Goal: Register for event/course

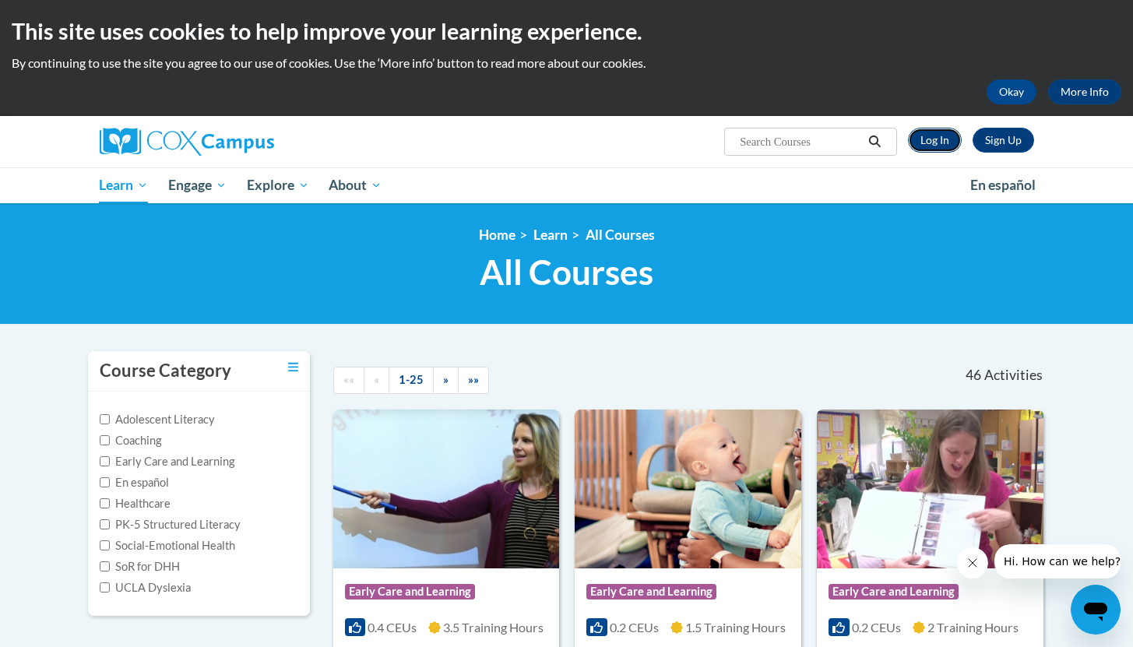
click at [943, 143] on link "Log In" at bounding box center [935, 140] width 54 height 25
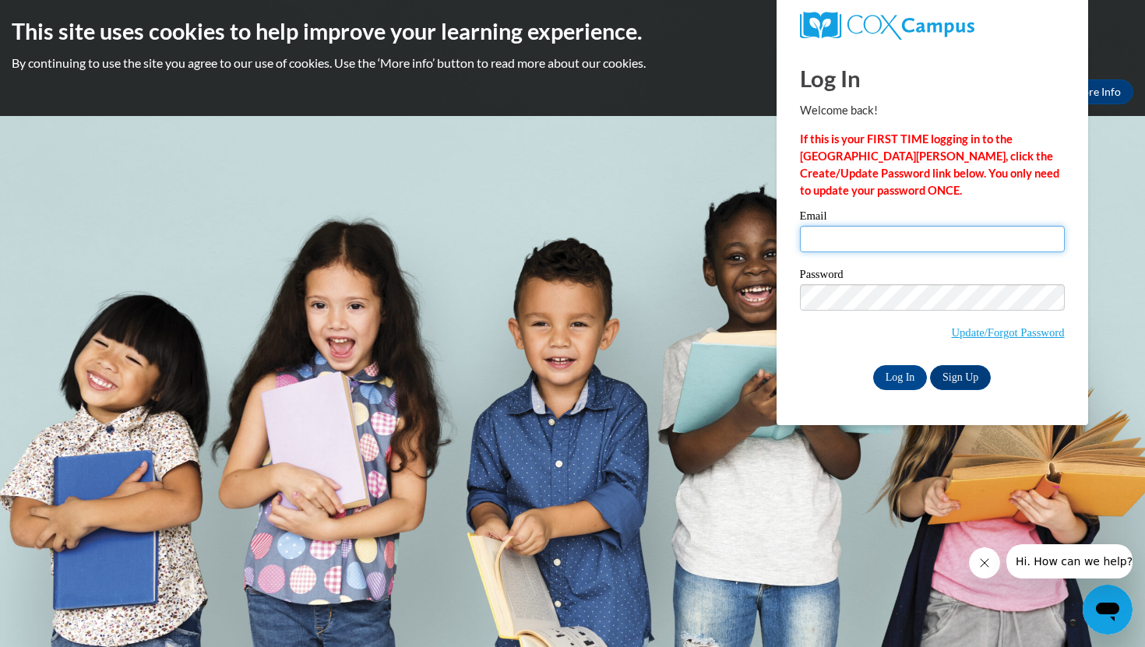
click at [850, 243] on input "Email" at bounding box center [932, 239] width 265 height 26
click at [899, 240] on input "jcnw714@att.net" at bounding box center [932, 239] width 265 height 26
type input "j"
type input "walkerra@mentorschools.org"
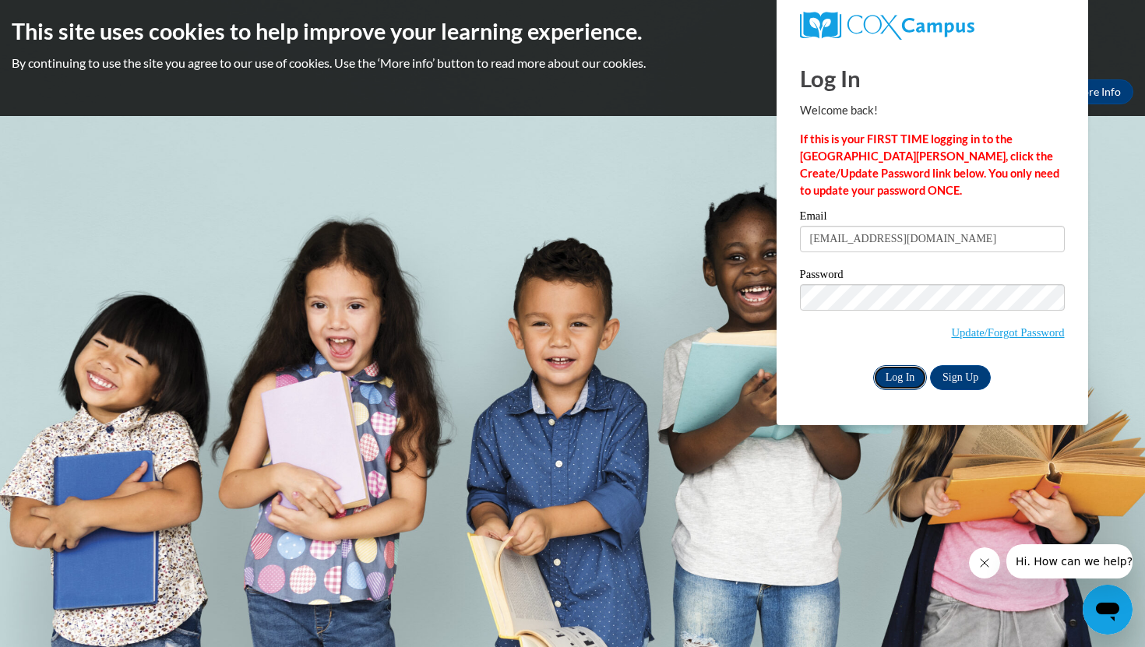
click at [902, 378] on input "Log In" at bounding box center [900, 377] width 55 height 25
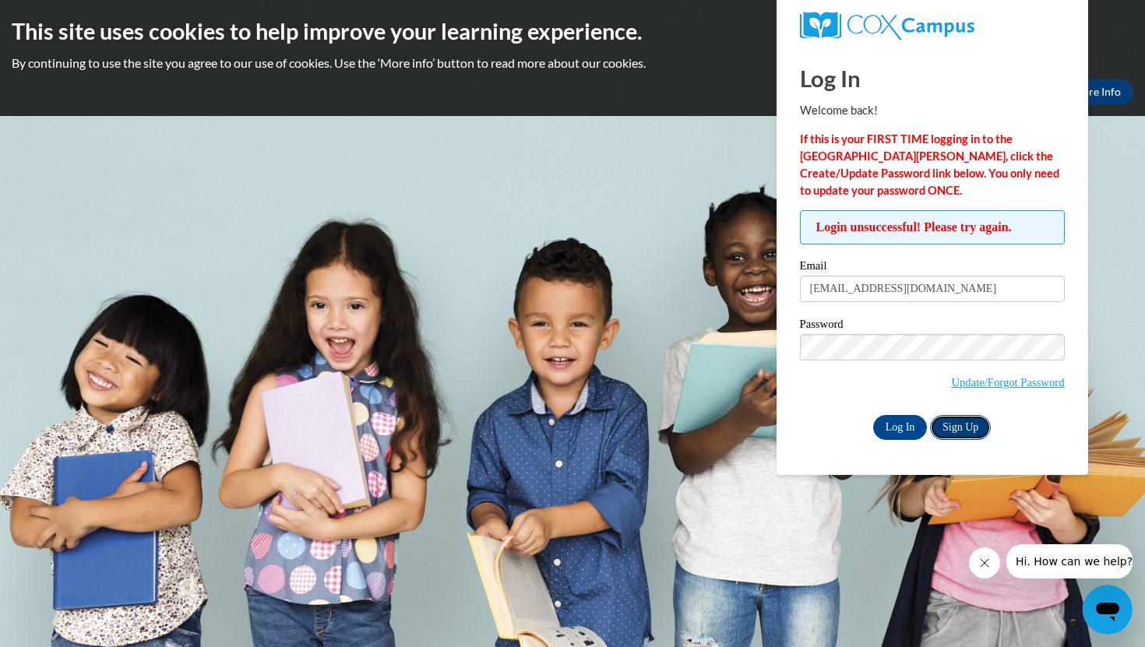
click at [952, 417] on link "Sign Up" at bounding box center [960, 427] width 61 height 25
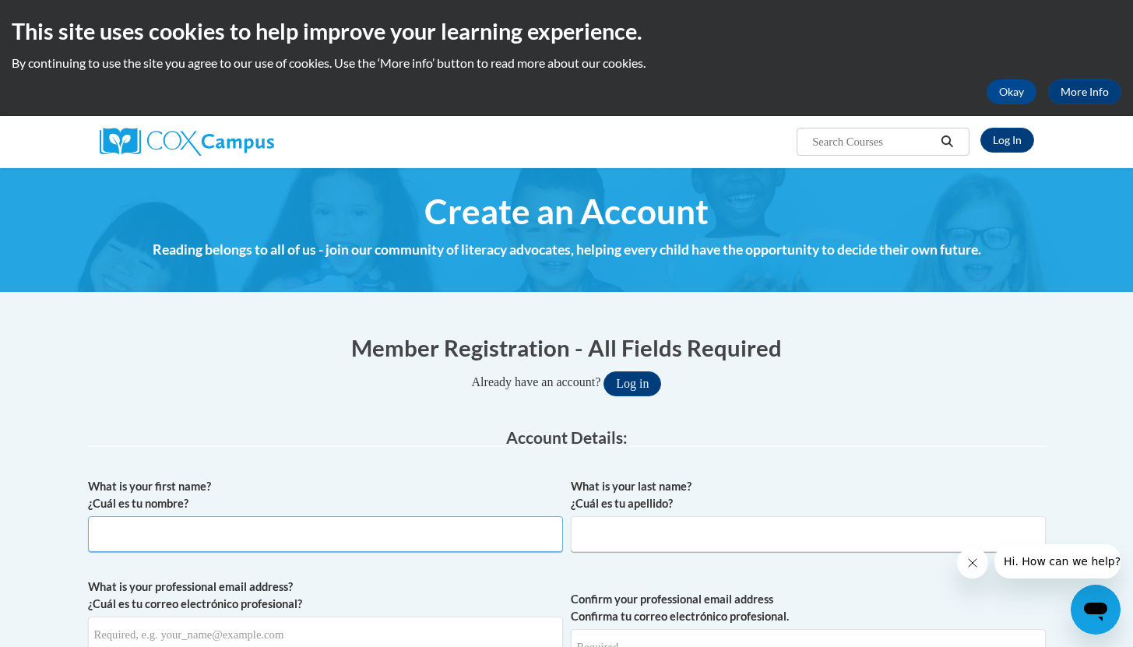
click at [194, 540] on input "What is your first name? ¿Cuál es tu nombre?" at bounding box center [325, 534] width 475 height 36
type input "Racheal"
type input "Walker"
type input "jcnw714@att.net"
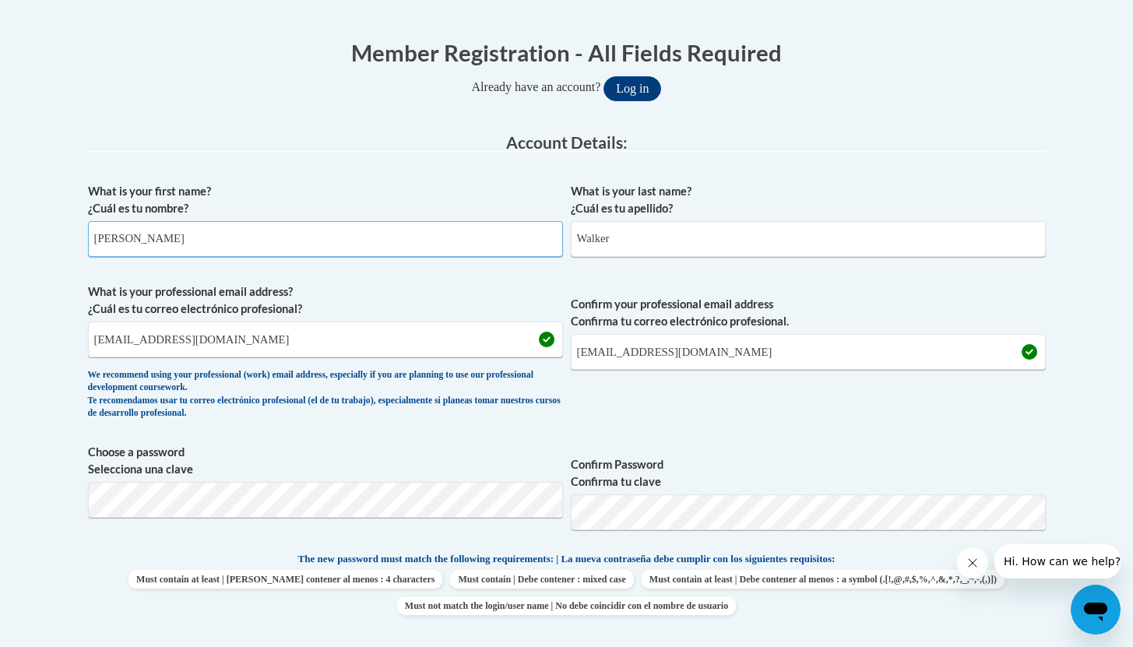
scroll to position [299, 0]
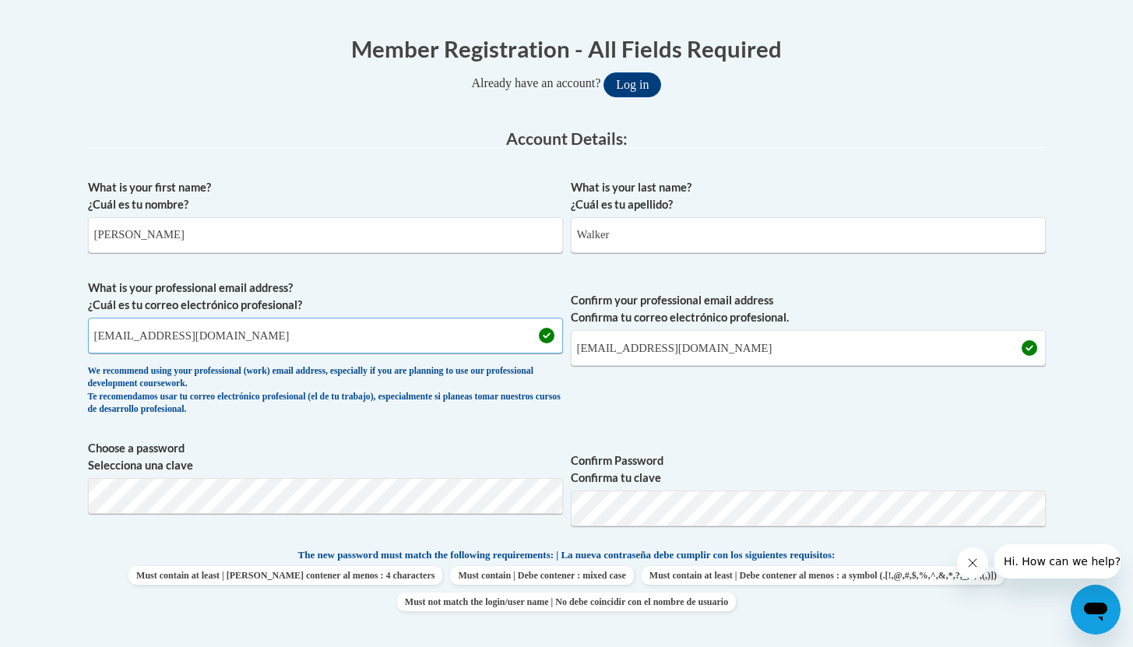
click at [206, 333] on input "jcnw714@att.net" at bounding box center [325, 336] width 475 height 36
type input "j"
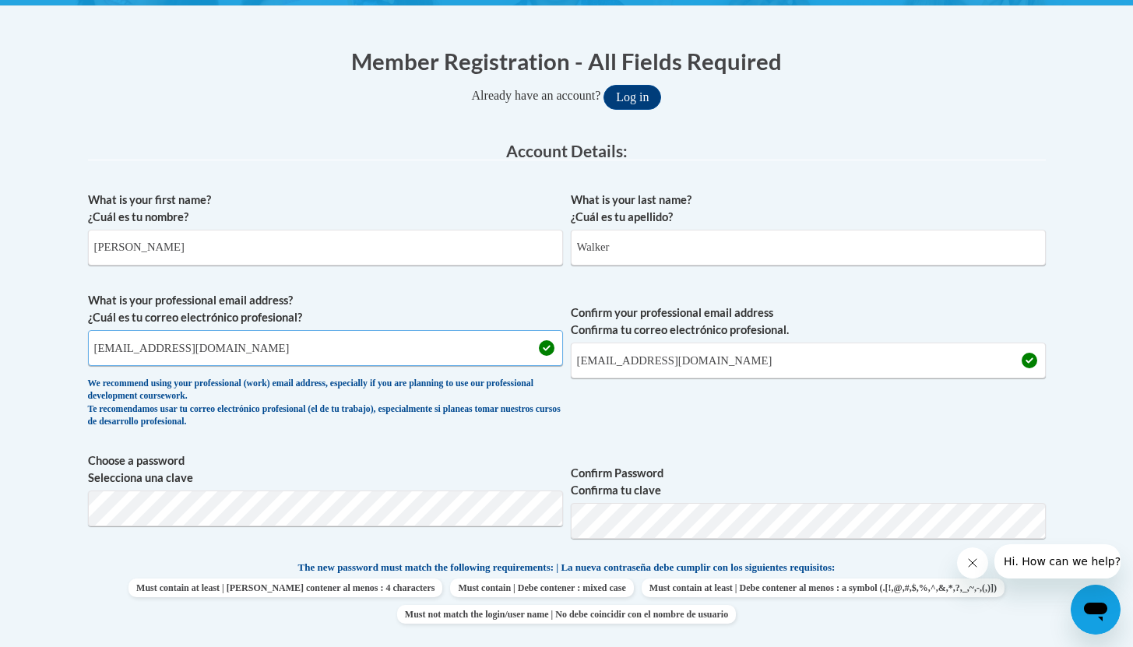
scroll to position [267, 0]
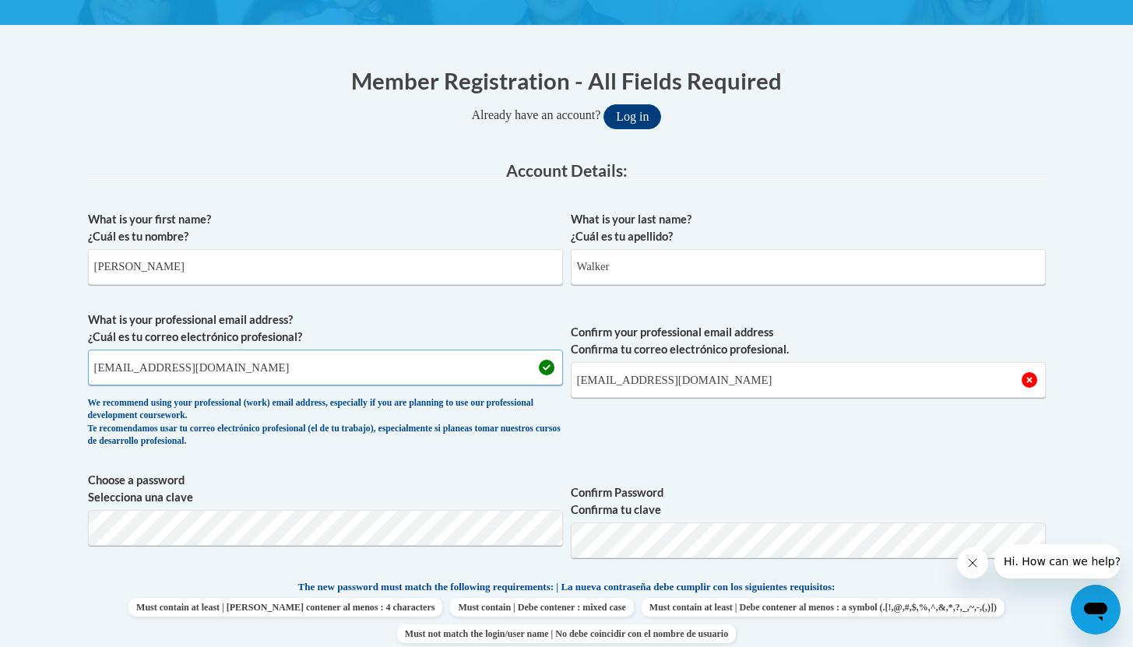
type input "walkerra@mentorschools.org"
click at [671, 391] on input "jcnw714@att.net" at bounding box center [808, 380] width 475 height 36
type input "j"
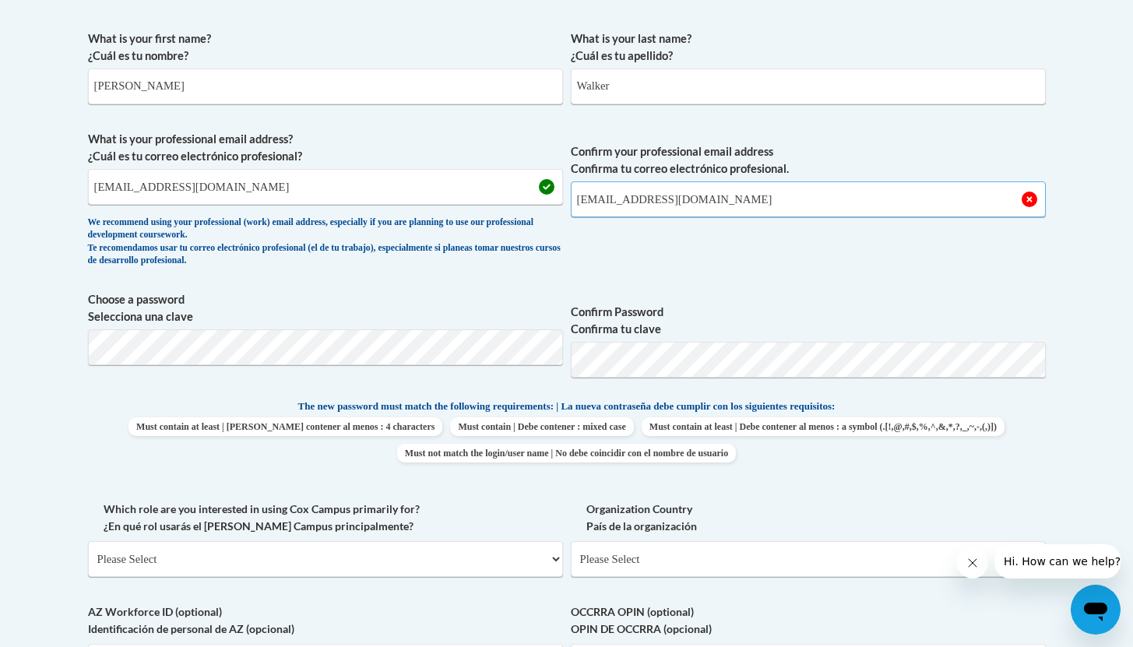
scroll to position [449, 0]
type input "walkerra@mentorschools.org"
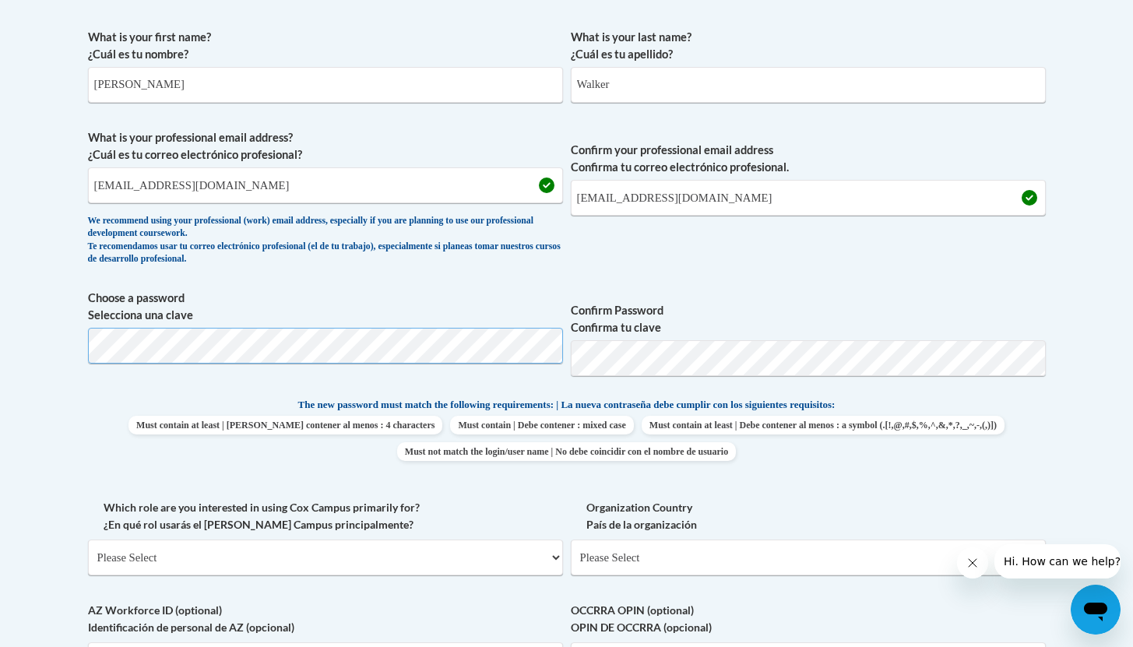
click at [210, 444] on div "What is your first name? ¿Cuál es tu nombre? Racheal What is your last name? ¿C…" at bounding box center [567, 376] width 958 height 710
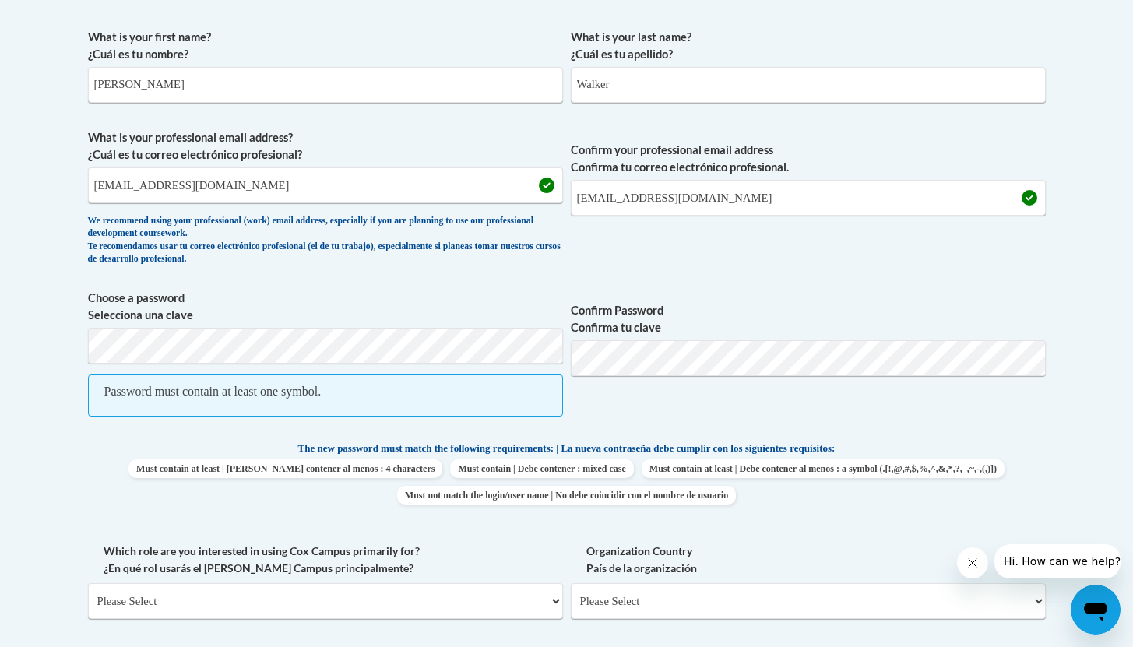
drag, startPoint x: 259, startPoint y: 402, endPoint x: 469, endPoint y: 428, distance: 211.8
click at [283, 424] on span "Choose a password Selecciona una clave Password must contain at least one symbo…" at bounding box center [325, 361] width 475 height 143
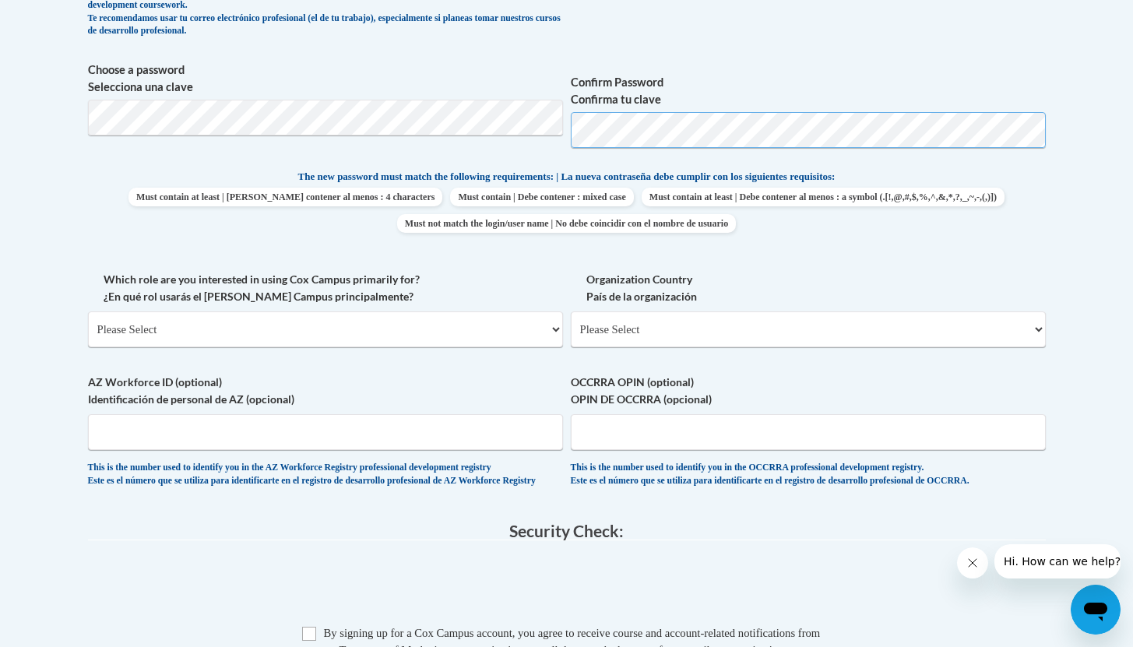
scroll to position [688, 0]
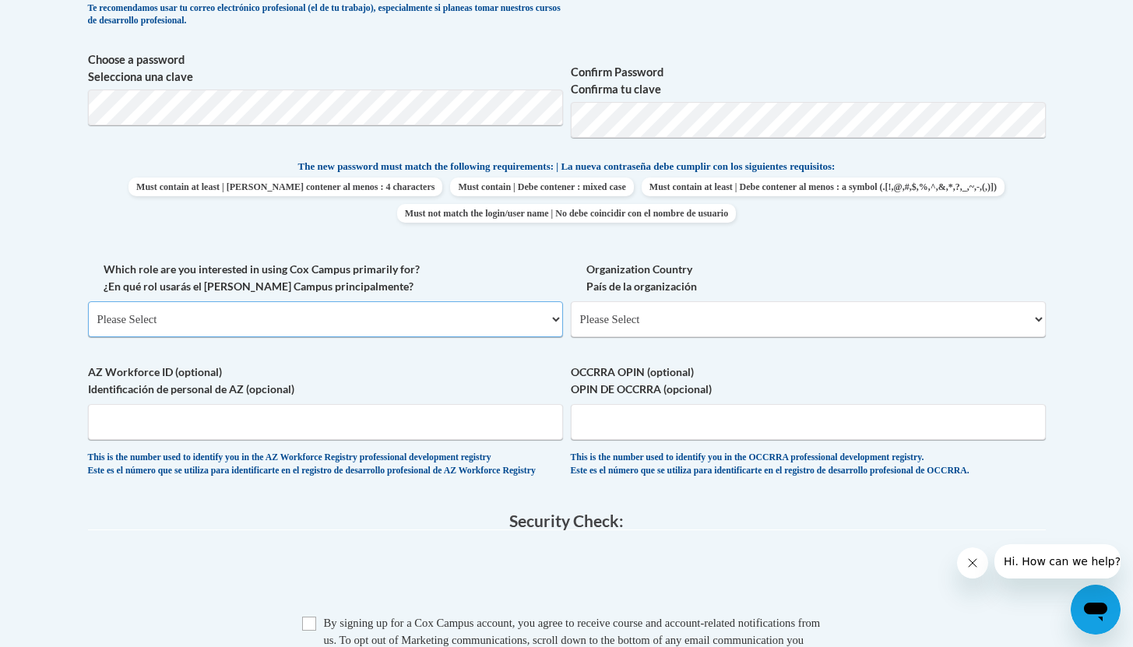
click at [555, 318] on select "Please Select College/University | Colegio/Universidad Community/Nonprofit Part…" at bounding box center [325, 319] width 475 height 36
select select "fbf2d438-af2f-41f8-98f1-81c410e29de3"
click at [88, 301] on select "Please Select College/University | Colegio/Universidad Community/Nonprofit Part…" at bounding box center [325, 319] width 475 height 36
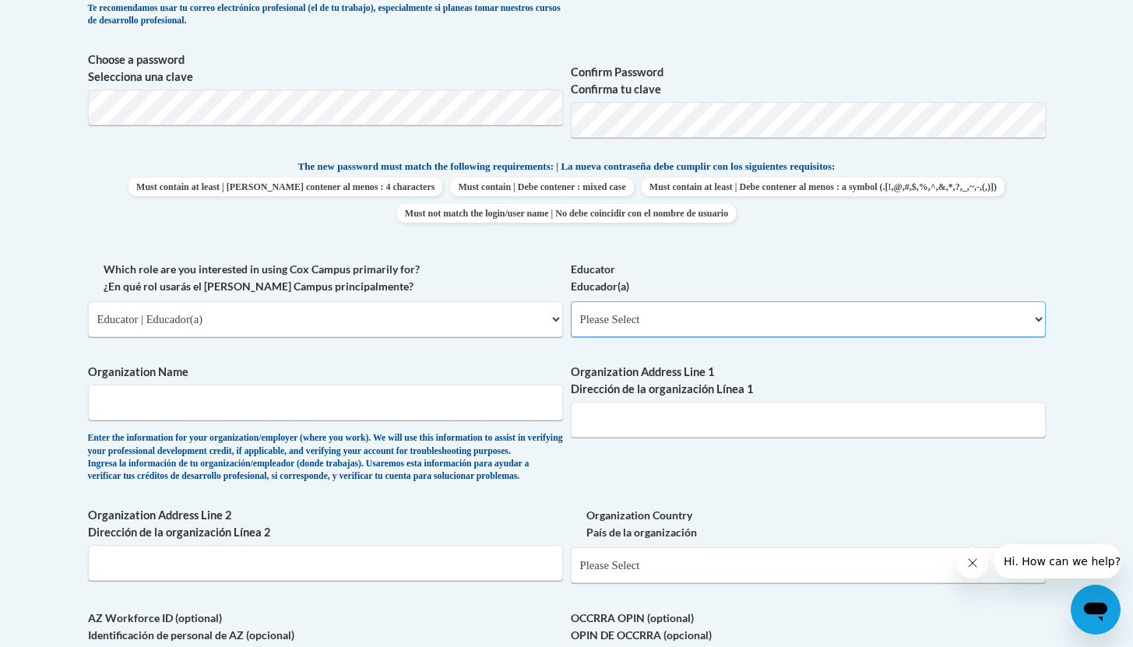
click at [1038, 319] on select "Please Select Early Learning/Daycare Teacher/Family Home Care Provider | Maestr…" at bounding box center [808, 319] width 475 height 36
select select "d5fdb05a-b36c-4d60-97fa-9afceda7e903"
click at [571, 301] on select "Please Select Early Learning/Daycare Teacher/Family Home Care Provider | Maestr…" at bounding box center [808, 319] width 475 height 36
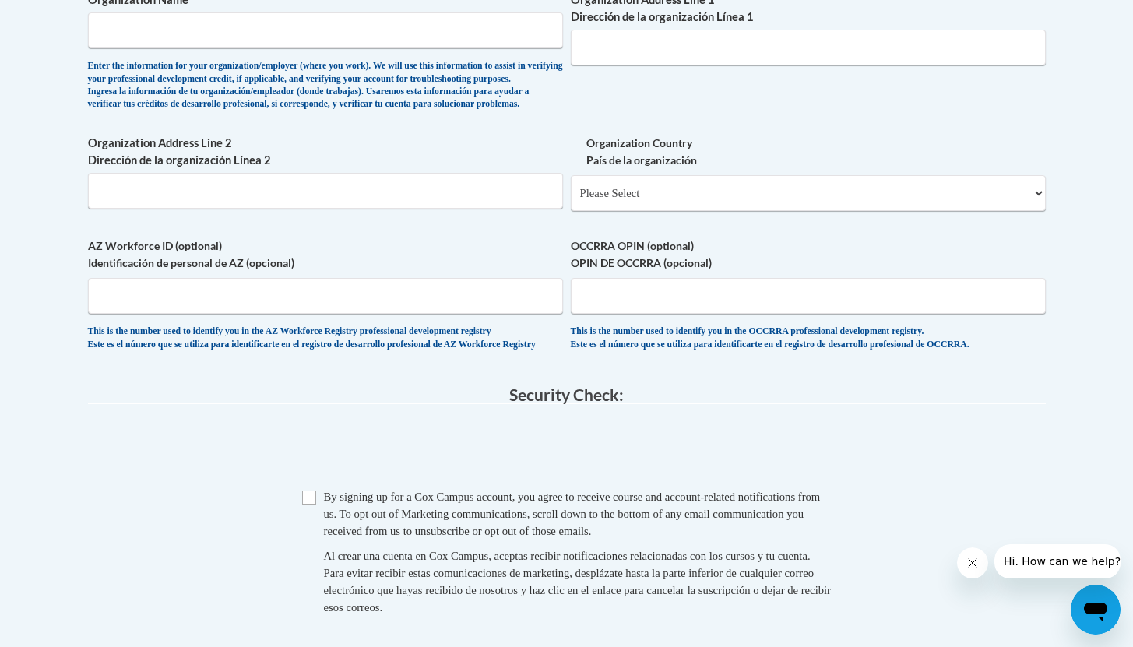
scroll to position [1061, 0]
click at [546, 208] on input "Organization Address Line 2 Dirección de la organización Línea 2" at bounding box center [325, 190] width 475 height 36
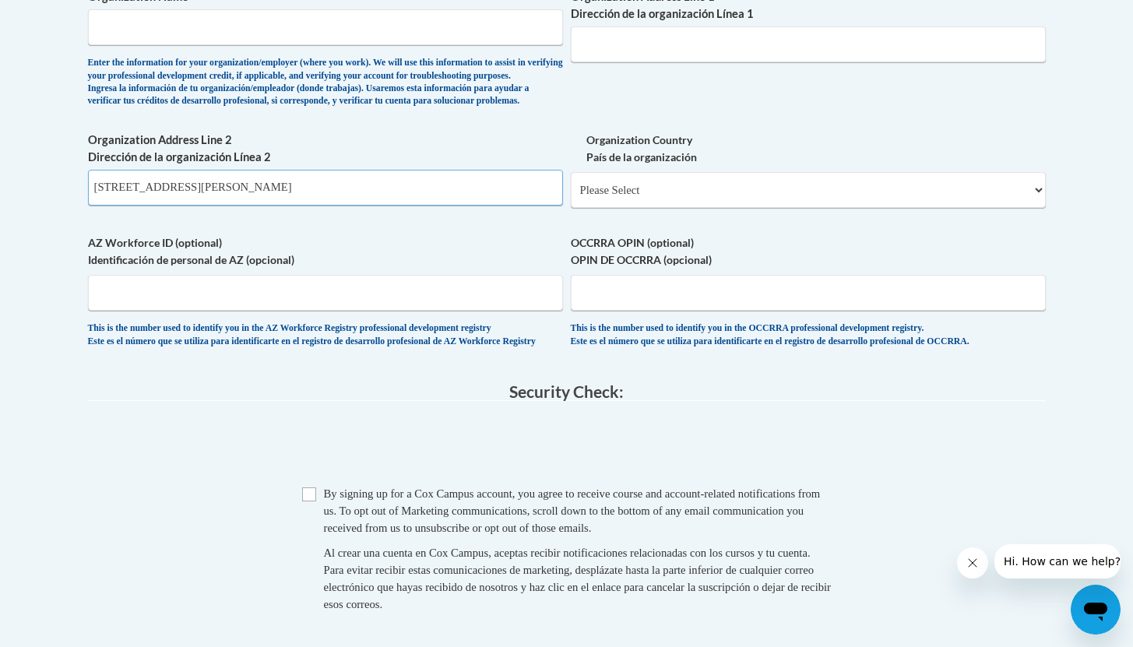
scroll to position [1064, 0]
click at [268, 205] on input "7090 Hopkins Road, Mentor Ohion 44060" at bounding box center [325, 187] width 475 height 36
type input "7090 Hopkins Road, Mentor Ohio 44060"
click at [1041, 207] on select "Please Select United States | Estados Unidos Outside of the United States | Fue…" at bounding box center [808, 189] width 475 height 36
select select "ad49bcad-a171-4b2e-b99c-48b446064914"
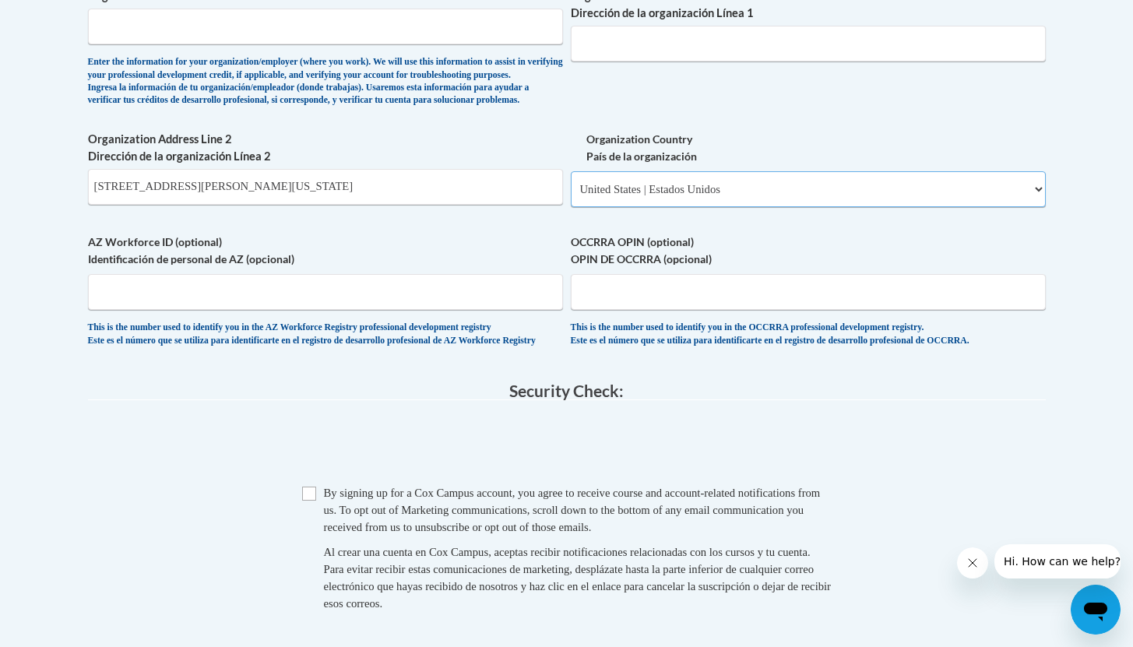
click at [571, 196] on select "Please Select United States | Estados Unidos Outside of the United States | Fue…" at bounding box center [808, 189] width 475 height 36
select select
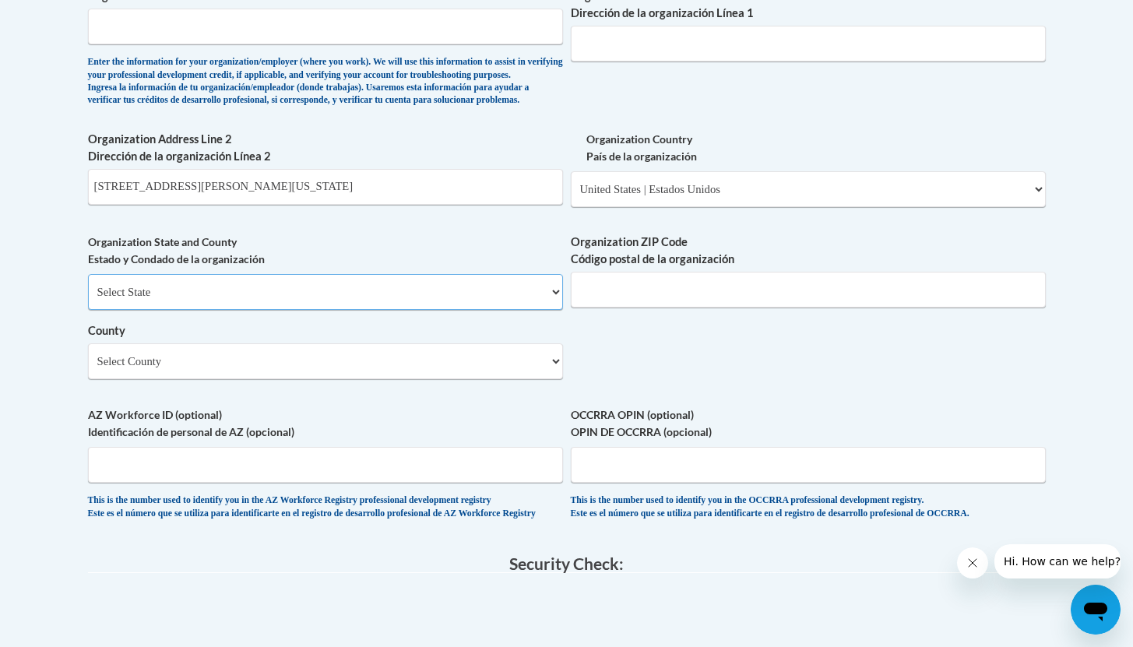
click at [555, 310] on select "Select State Alabama Alaska Arizona Arkansas California Colorado Connecticut De…" at bounding box center [325, 292] width 475 height 36
select select "Ohio"
click at [88, 299] on select "Select State Alabama Alaska Arizona Arkansas California Colorado Connecticut De…" at bounding box center [325, 292] width 475 height 36
click at [625, 308] on input "Organization ZIP Code Código postal de la organización" at bounding box center [808, 290] width 475 height 36
type input "44060"
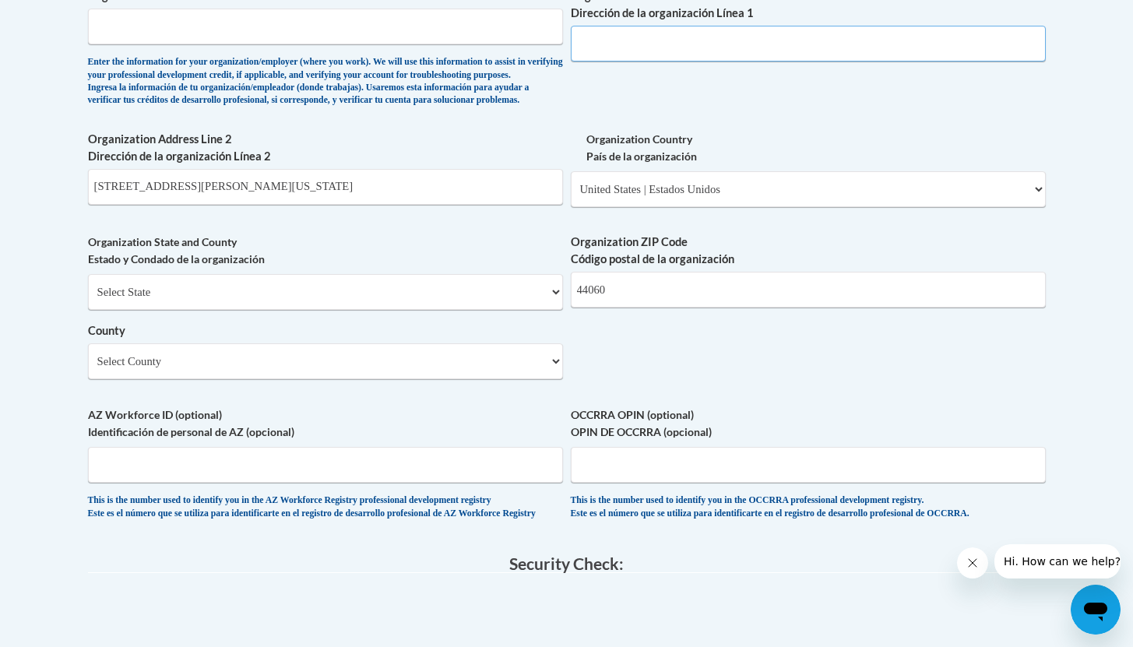
type input "6148 Thunderbird Drive"
click at [553, 379] on select "Select County Adams Allen Ashland Ashtabula Athens Auglaize Belmont Brown Butle…" at bounding box center [325, 361] width 475 height 36
select select "Lake"
click at [88, 368] on select "Select County Adams Allen Ashland Ashtabula Athens Auglaize Belmont Brown Butle…" at bounding box center [325, 361] width 475 height 36
click at [649, 483] on input "OCCRRA OPIN (optional) OPIN DE OCCRRA (opcional)" at bounding box center [808, 465] width 475 height 36
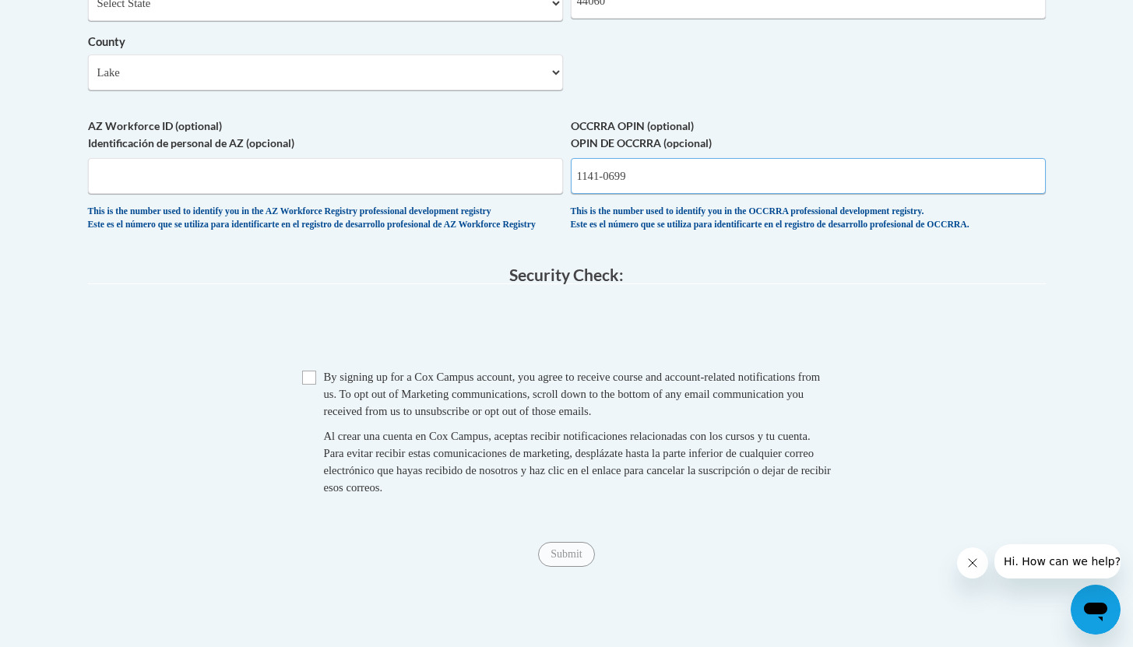
scroll to position [1356, 0]
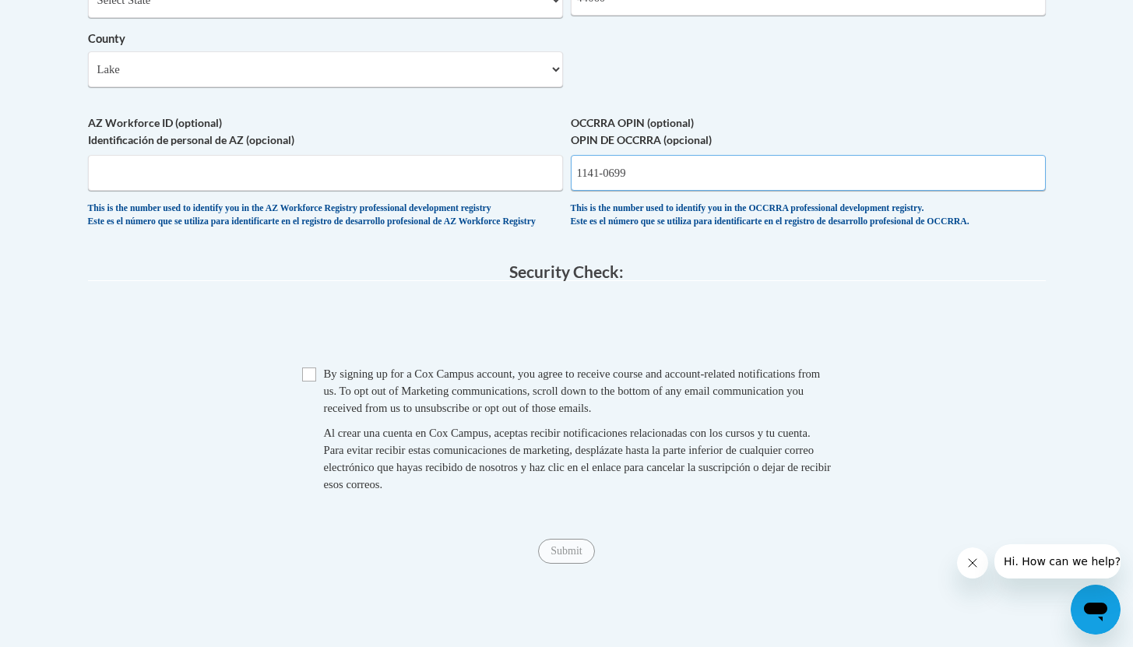
type input "1141-0699"
click at [304, 382] on input "Checkbox" at bounding box center [309, 375] width 14 height 14
checkbox input "true"
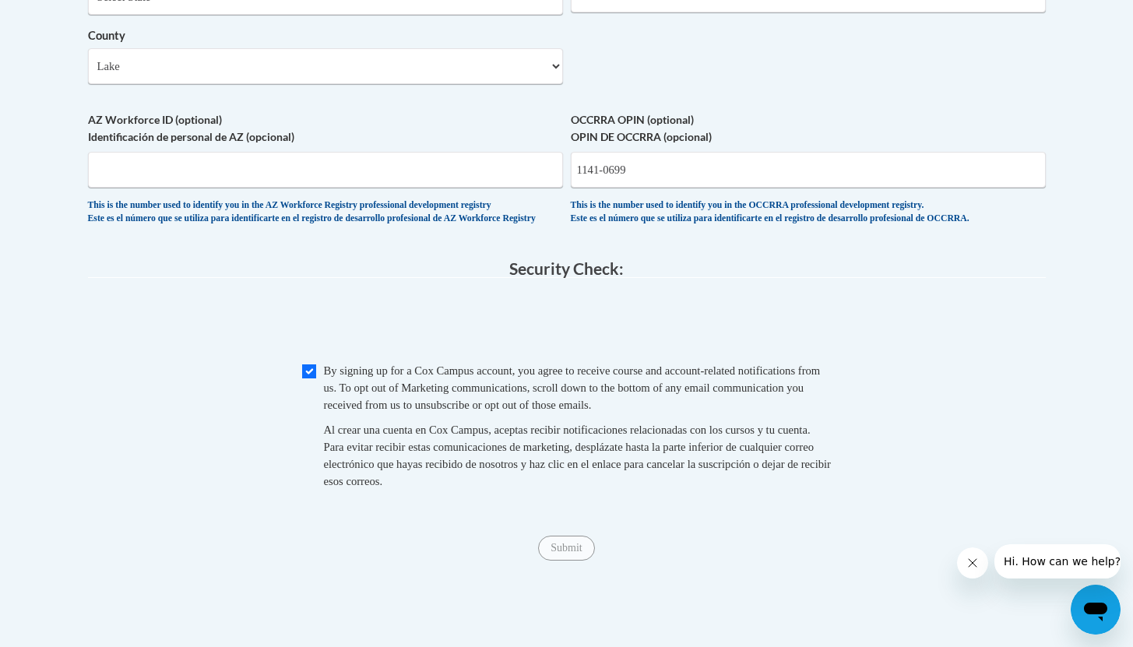
click at [551, 553] on span "Submit" at bounding box center [566, 546] width 56 height 12
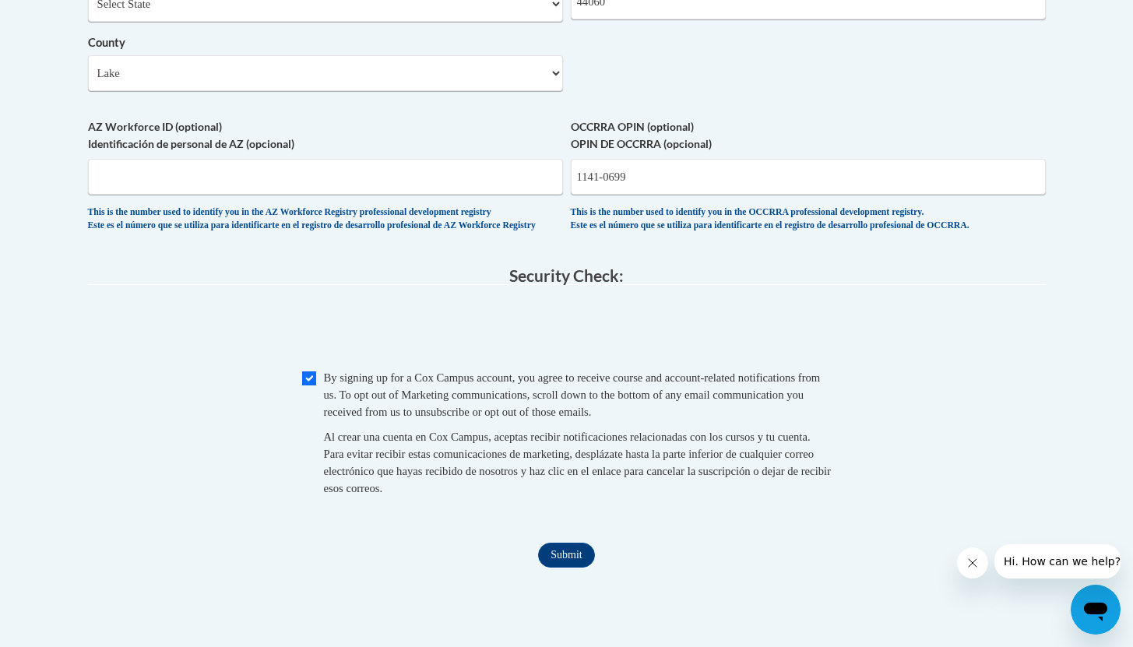
scroll to position [1371, 0]
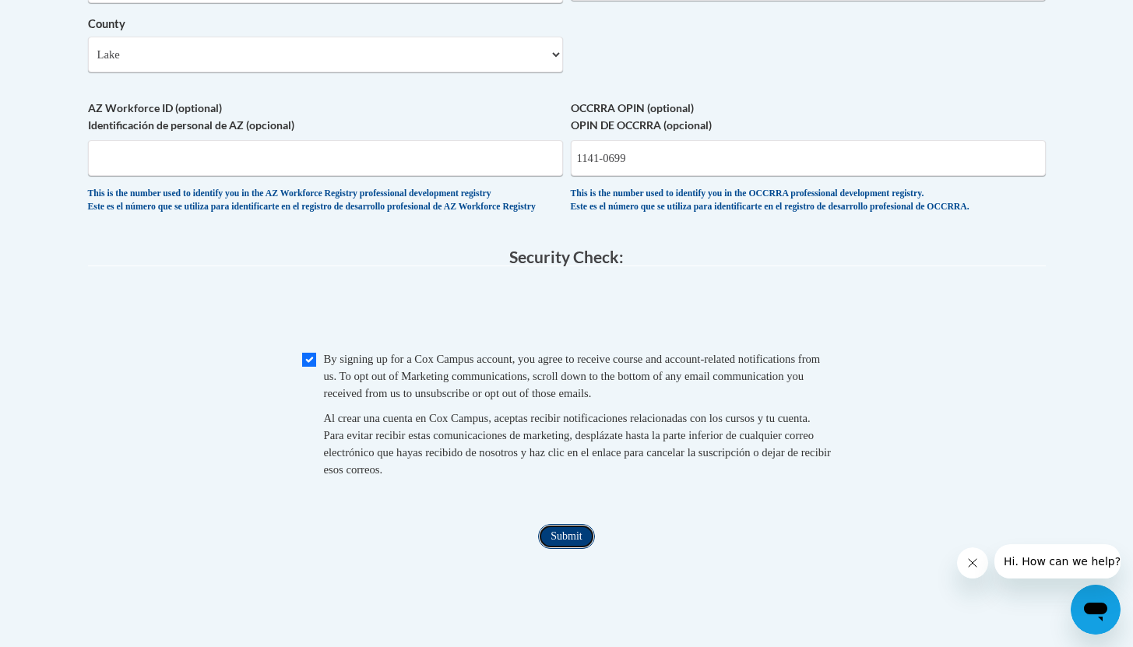
click at [552, 549] on input "Submit" at bounding box center [566, 536] width 56 height 25
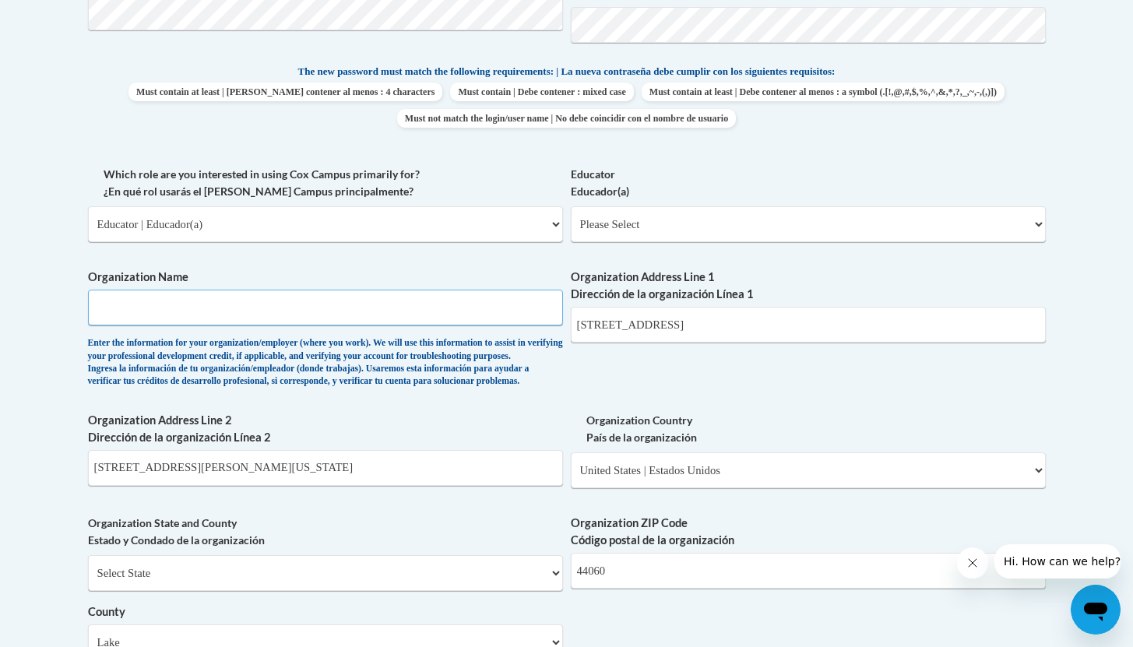
scroll to position [781, 0]
type input "G"
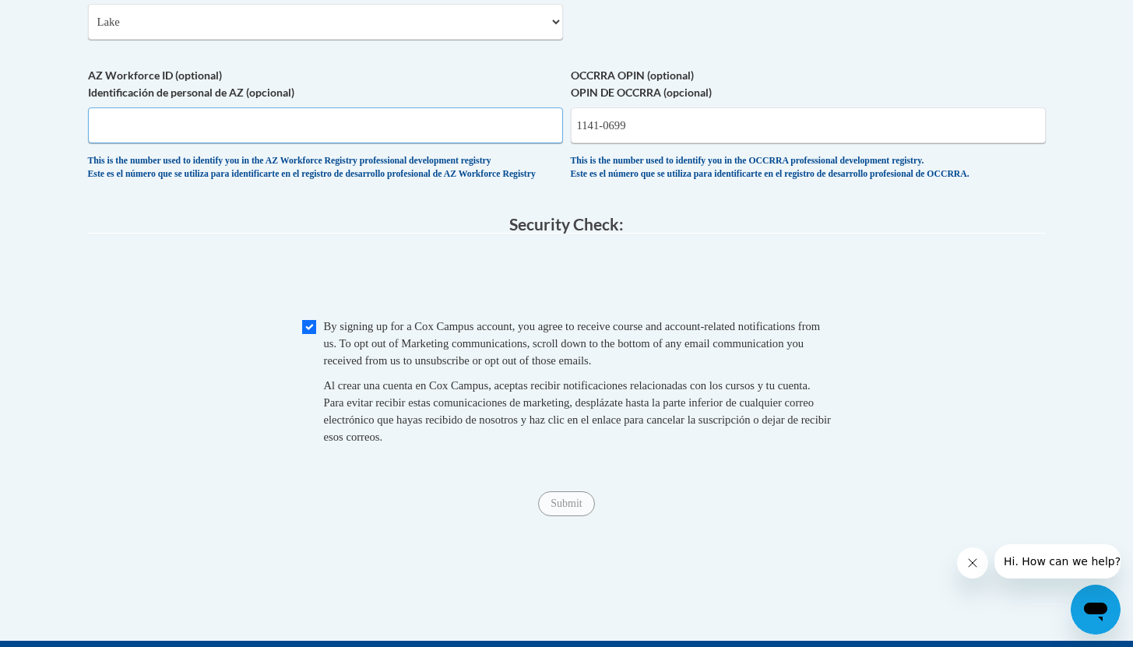
click at [139, 143] on input "AZ Workforce ID (optional) Identificación de personal de AZ (opcional)" at bounding box center [325, 125] width 475 height 36
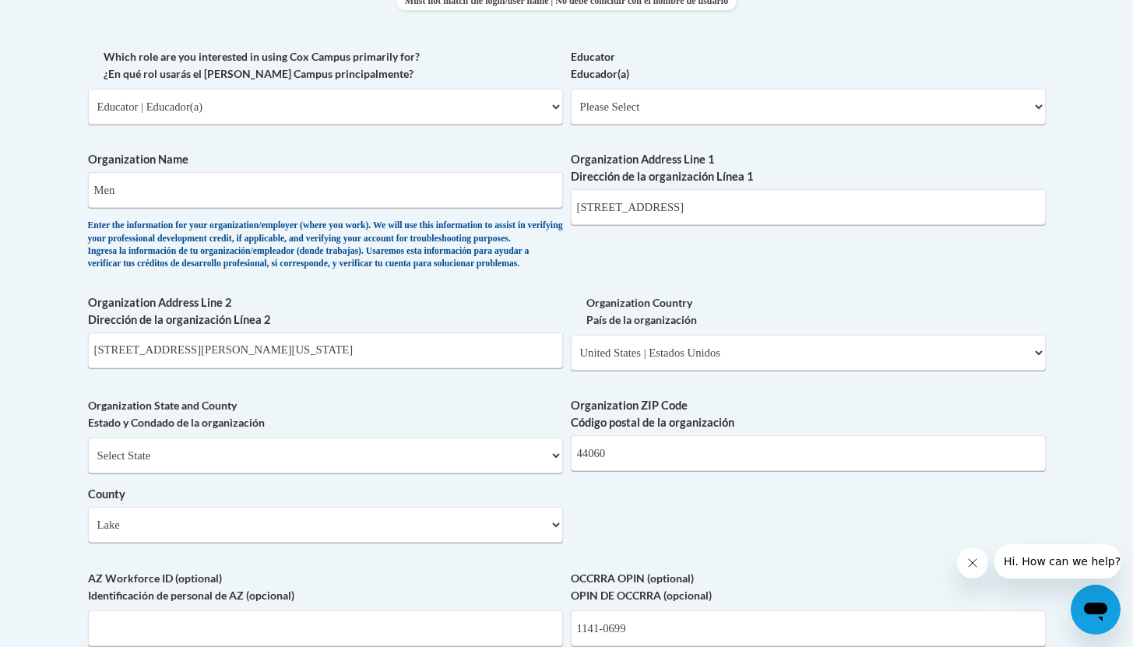
scroll to position [896, 0]
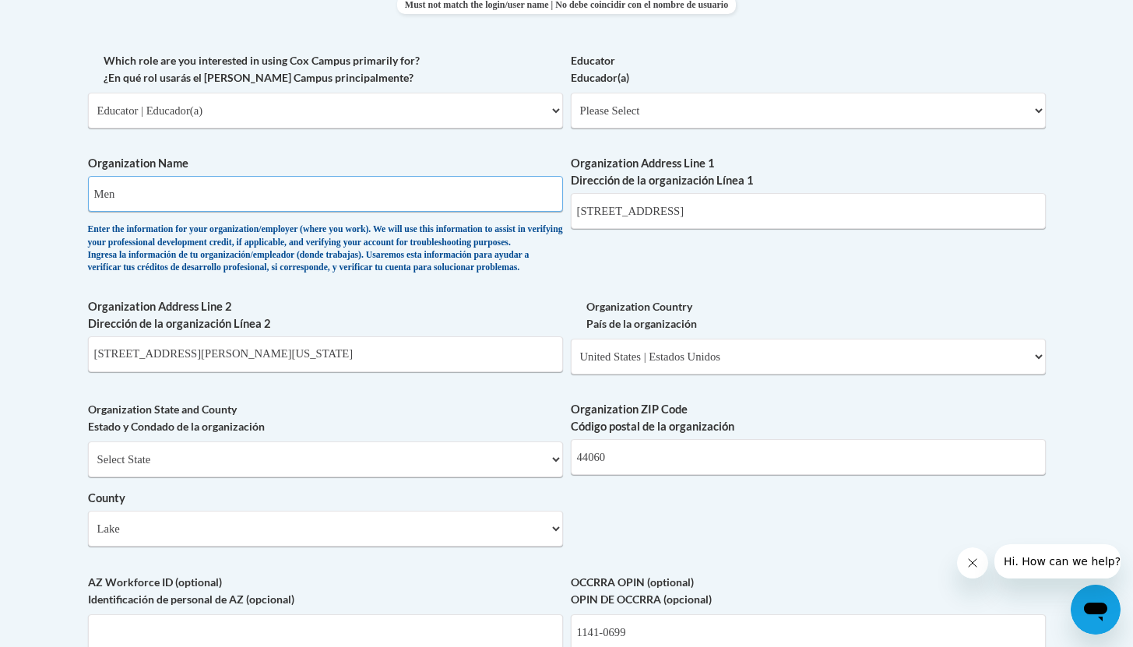
click at [122, 198] on input "Men" at bounding box center [325, 194] width 475 height 36
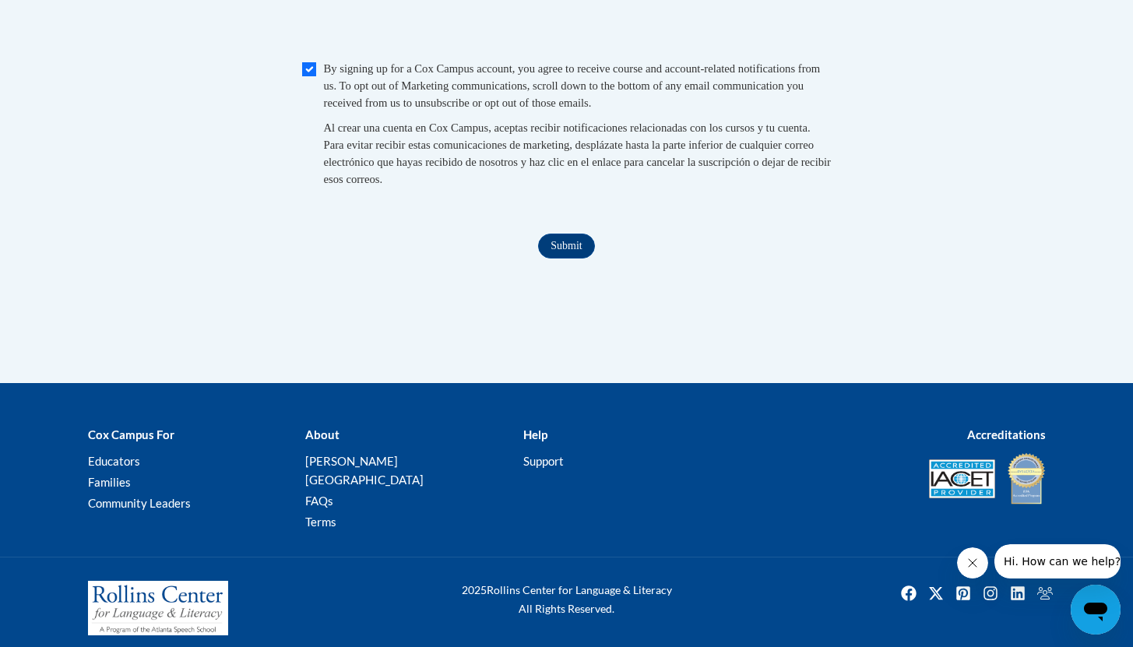
scroll to position [1677, 0]
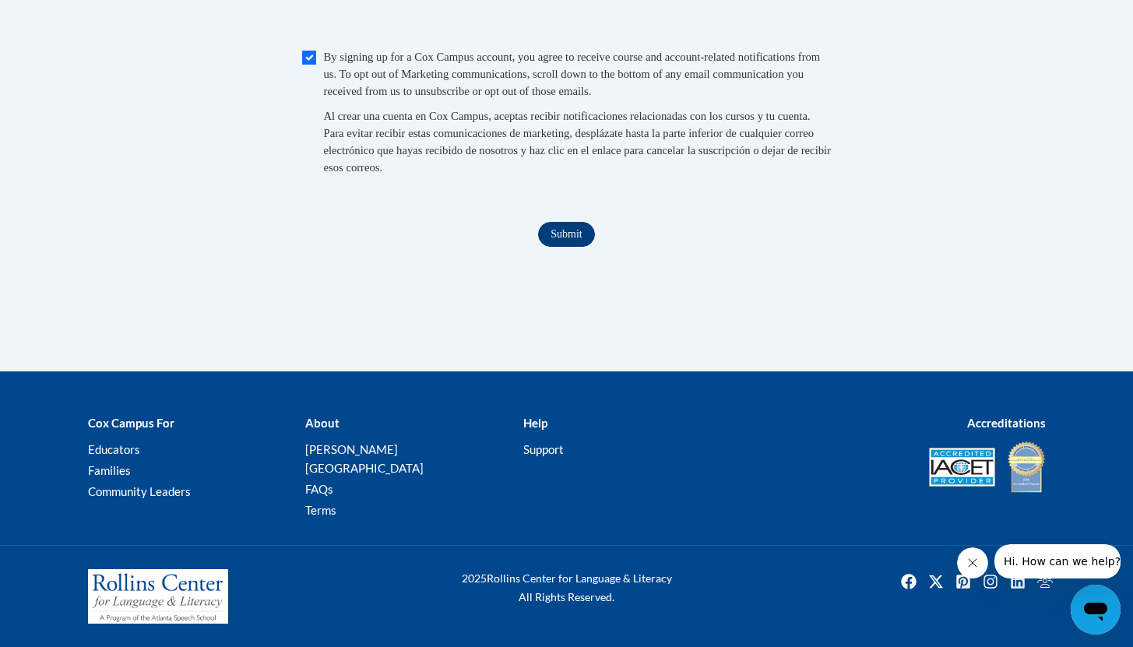
type input "Mentor Exempted Schools"
click at [573, 247] on input "Submit" at bounding box center [566, 234] width 56 height 25
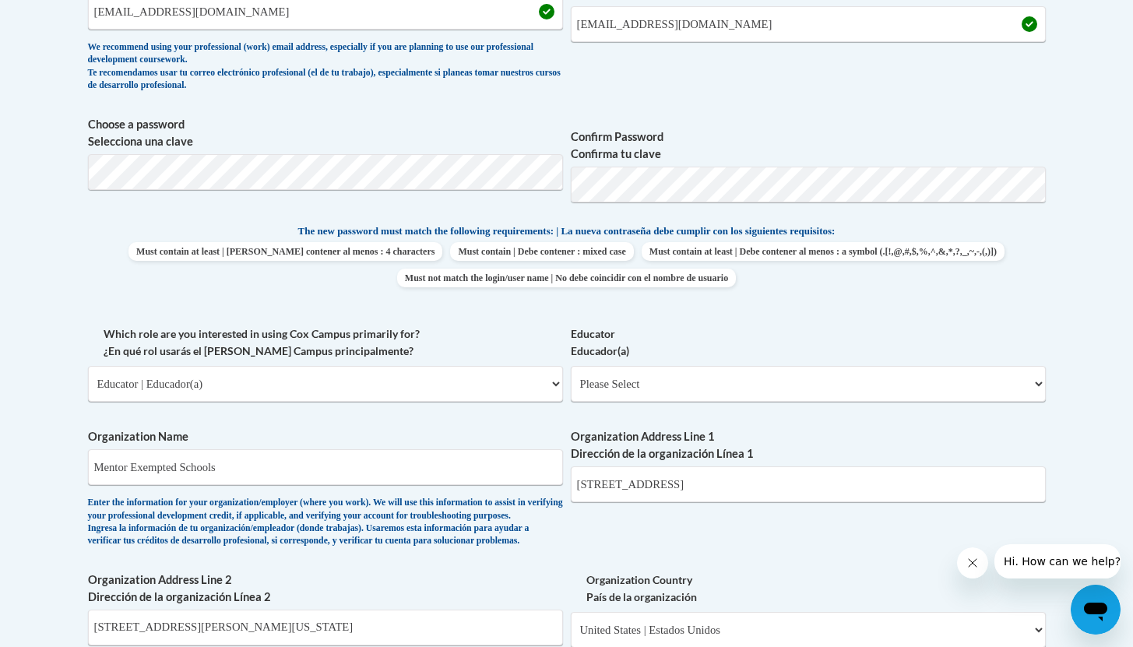
scroll to position [630, 0]
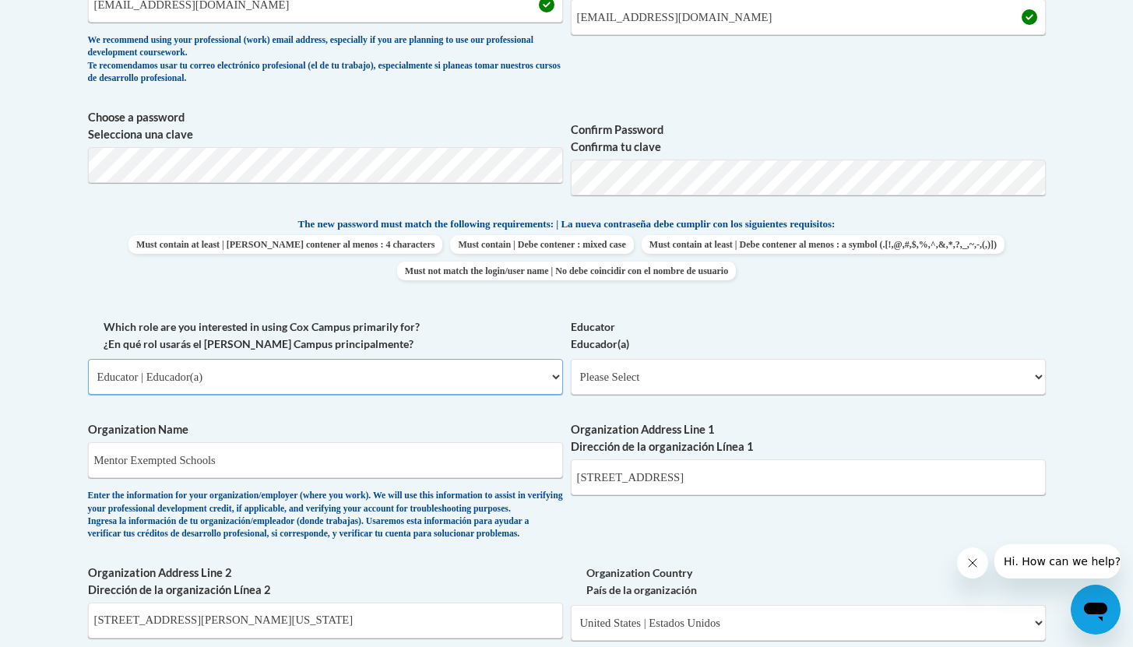
click at [555, 375] on select "Please Select College/University | Colegio/Universidad Community/Nonprofit Part…" at bounding box center [325, 377] width 475 height 36
click at [1034, 375] on select "Please Select Early Learning/Daycare Teacher/Family Home Care Provider | Maestr…" at bounding box center [808, 377] width 475 height 36
select select "d5fdb05a-b36c-4d60-97fa-9afceda7e903"
click at [571, 359] on select "Please Select Early Learning/Daycare Teacher/Family Home Care Provider | Maestr…" at bounding box center [808, 377] width 475 height 36
select select "null"
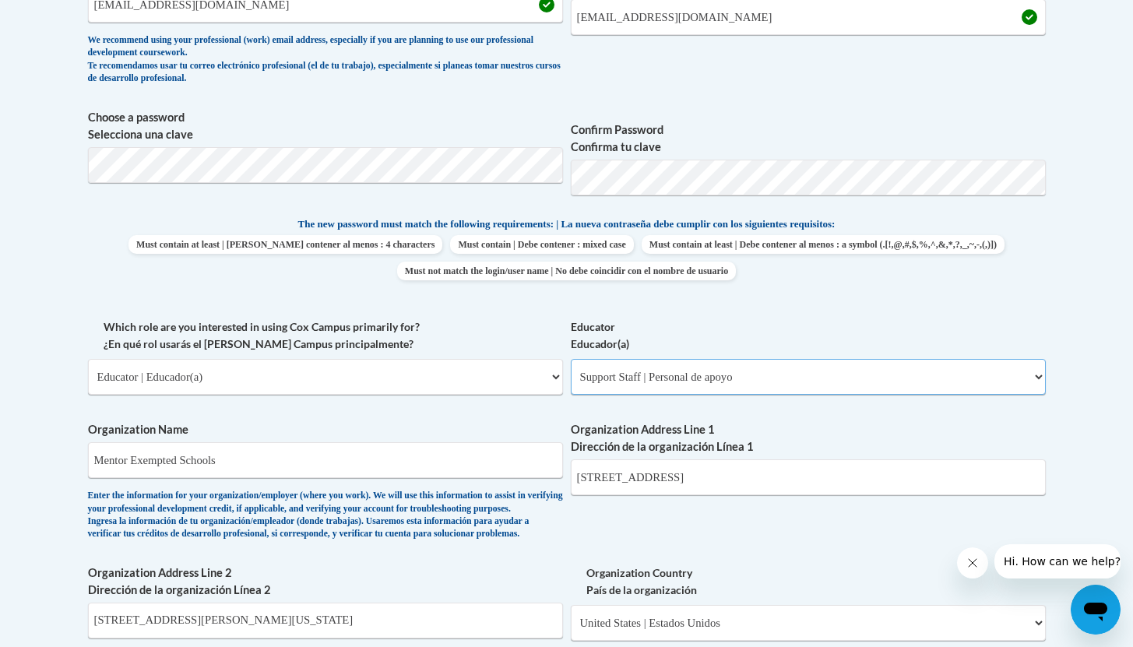
select select "null"
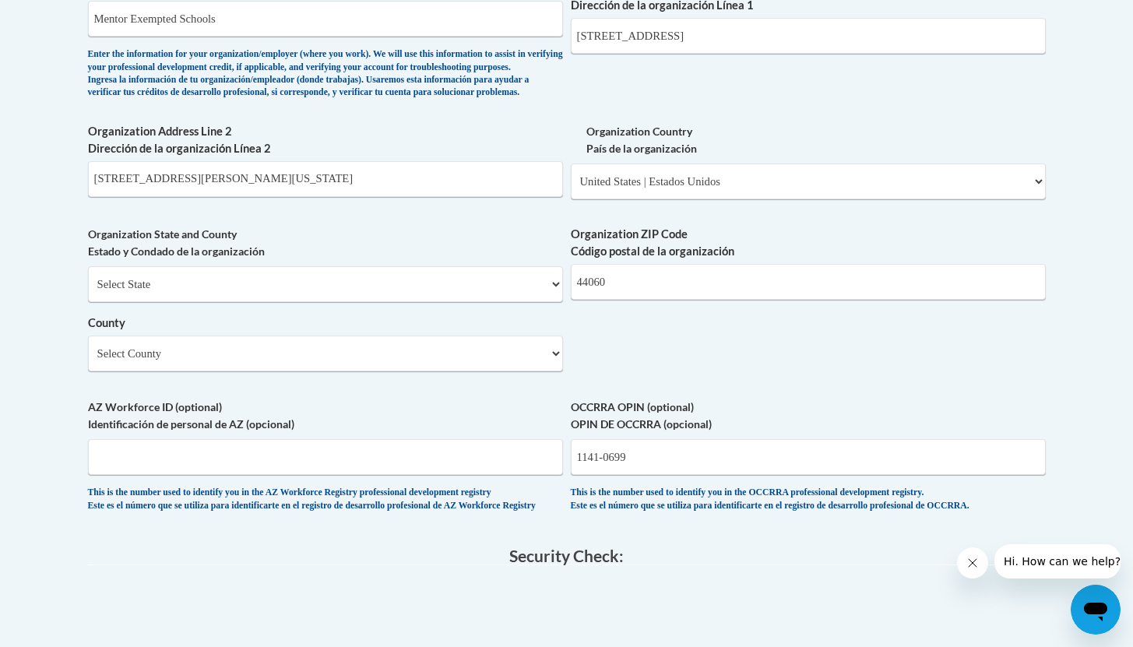
scroll to position [1070, 0]
click at [559, 304] on select "Select State Alabama Alaska Arizona Arkansas California Colorado Connecticut De…" at bounding box center [325, 286] width 475 height 36
select select "Ohio"
click at [88, 293] on select "Select State Alabama Alaska Arizona Arkansas California Colorado Connecticut De…" at bounding box center [325, 286] width 475 height 36
click at [557, 373] on select "Select County Adams Allen Ashland Ashtabula Athens Auglaize Belmont Brown Butle…" at bounding box center [325, 355] width 475 height 36
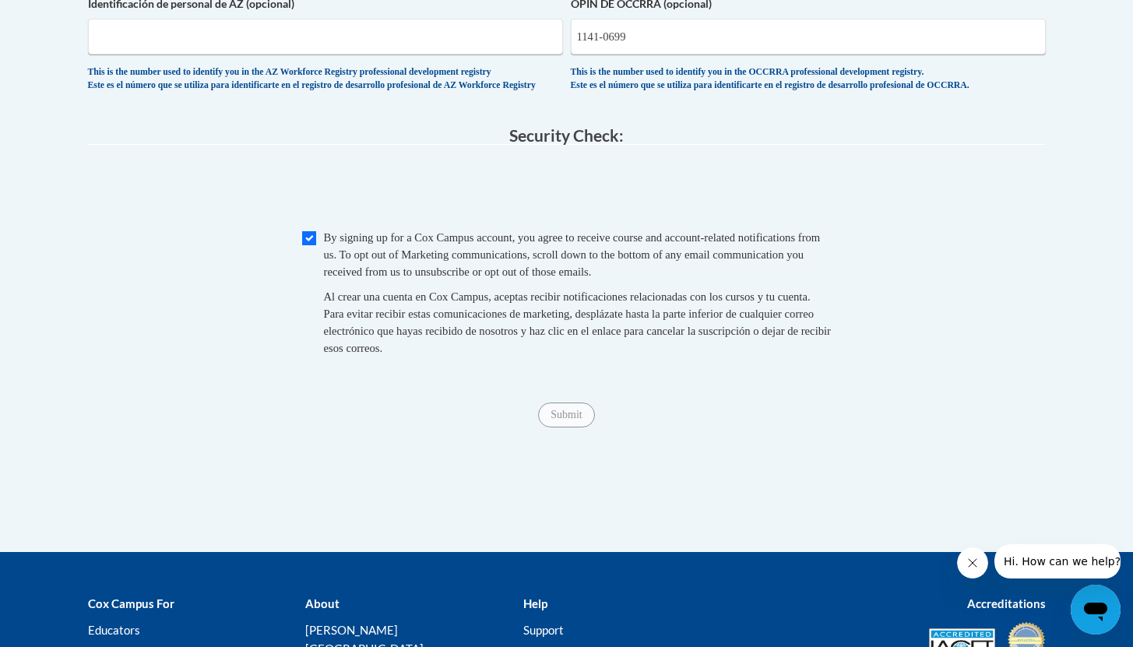
scroll to position [1505, 0]
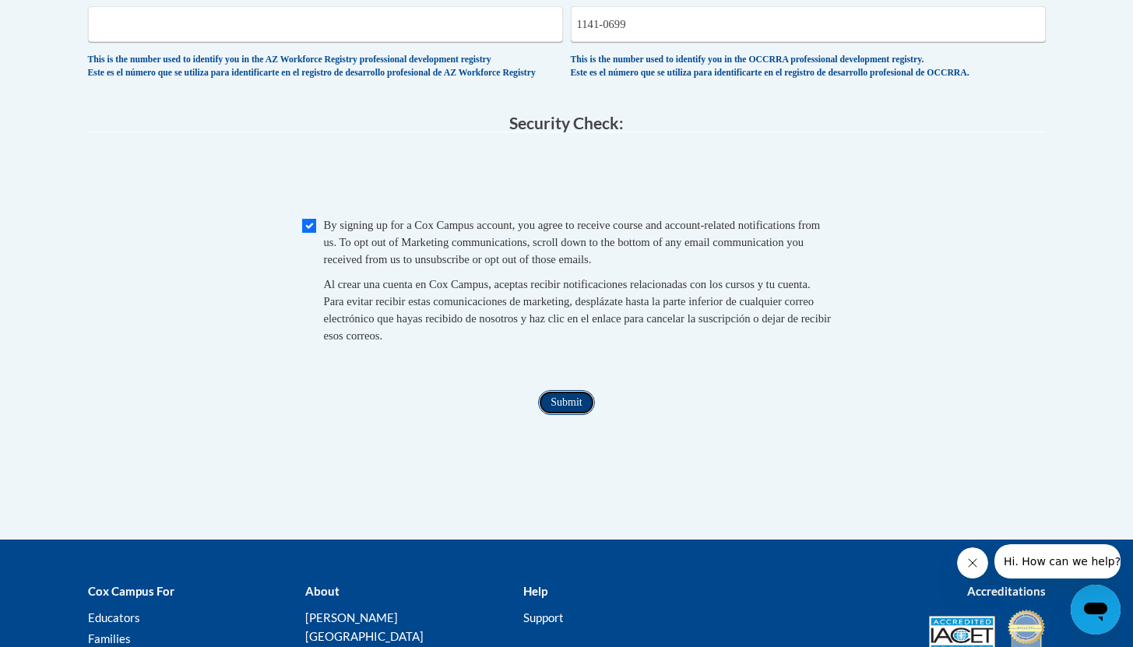
click at [575, 415] on input "Submit" at bounding box center [566, 402] width 56 height 25
type input "11410699"
click at [555, 415] on input "Submit" at bounding box center [566, 402] width 56 height 25
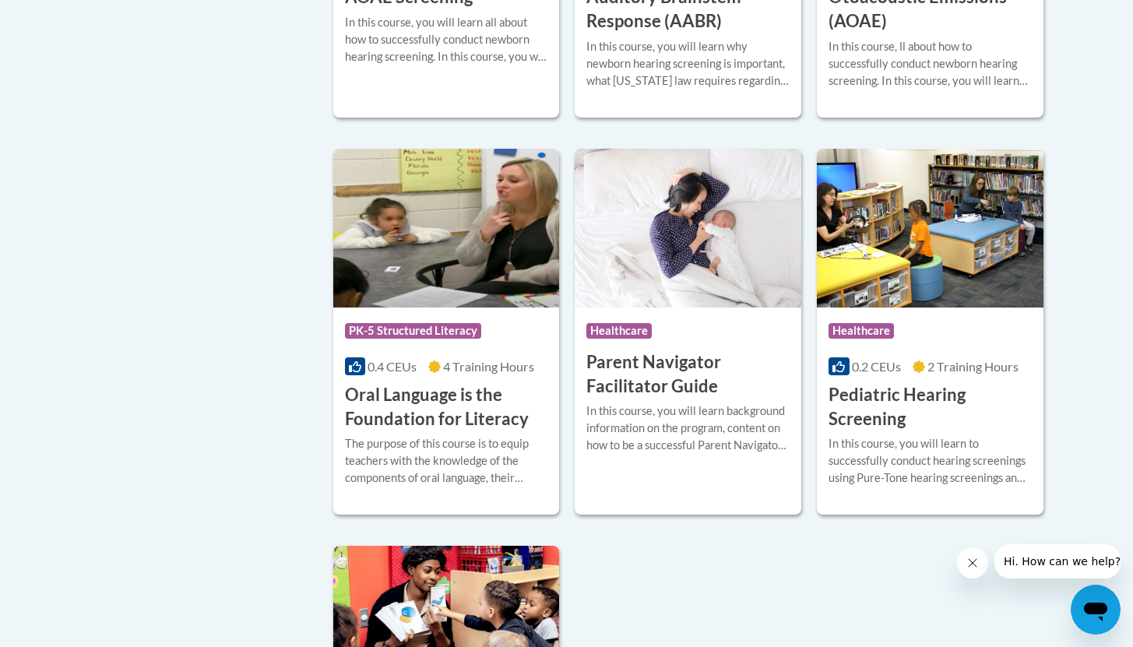
scroll to position [3193, 0]
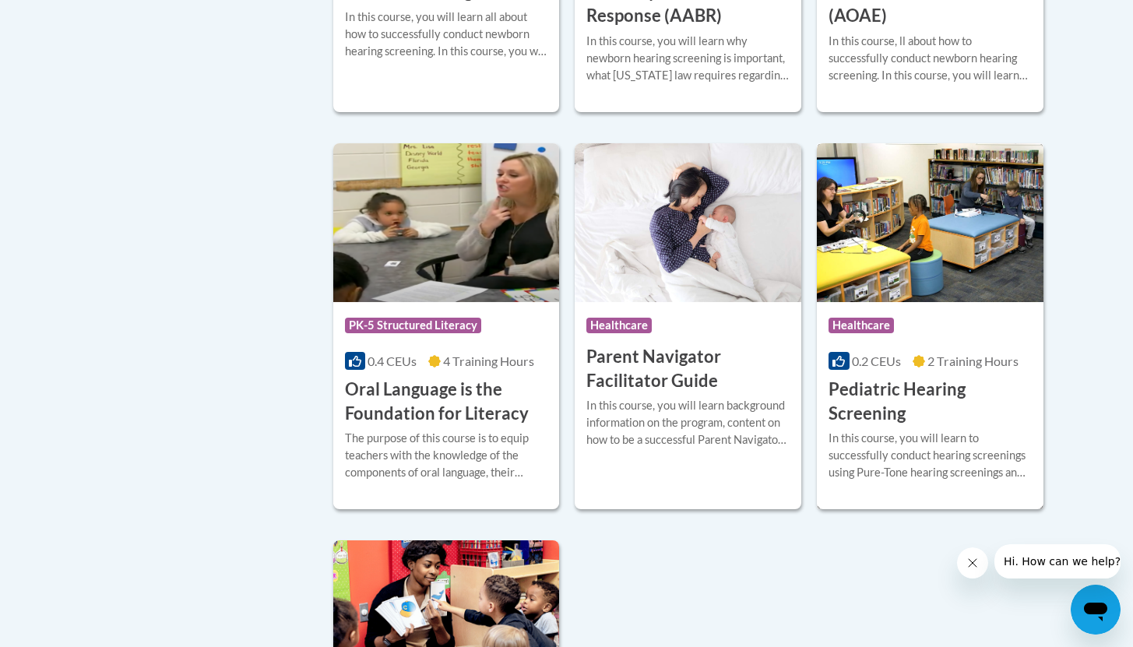
click at [896, 472] on div "In this course, you will learn to successfully conduct hearing screenings using…" at bounding box center [930, 455] width 203 height 51
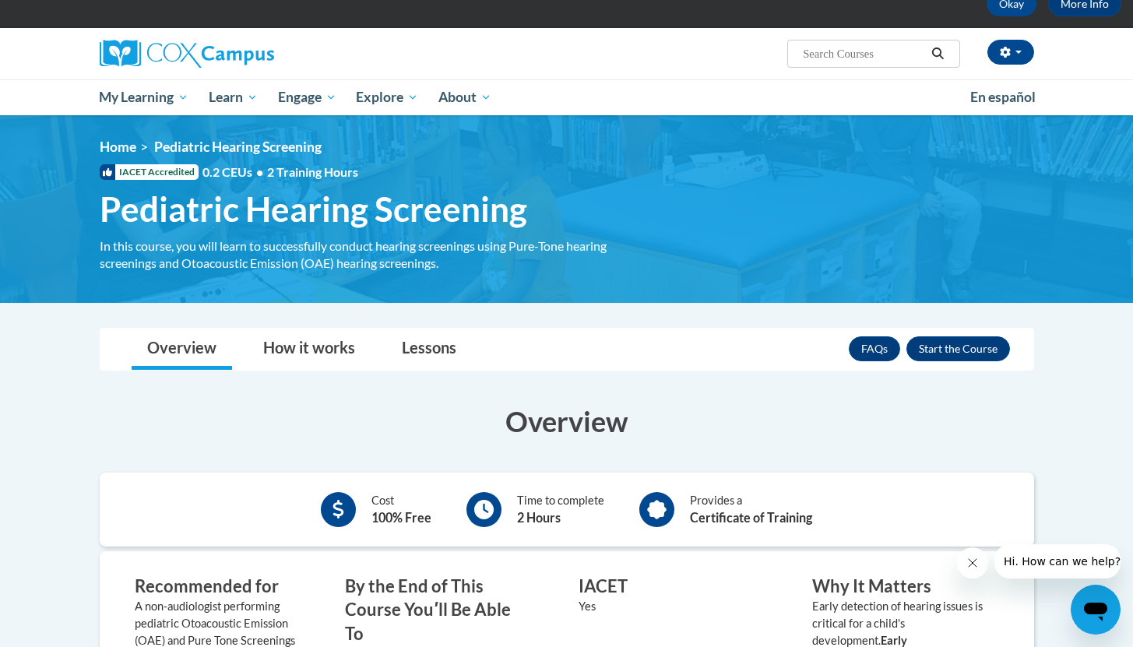
scroll to position [86, 0]
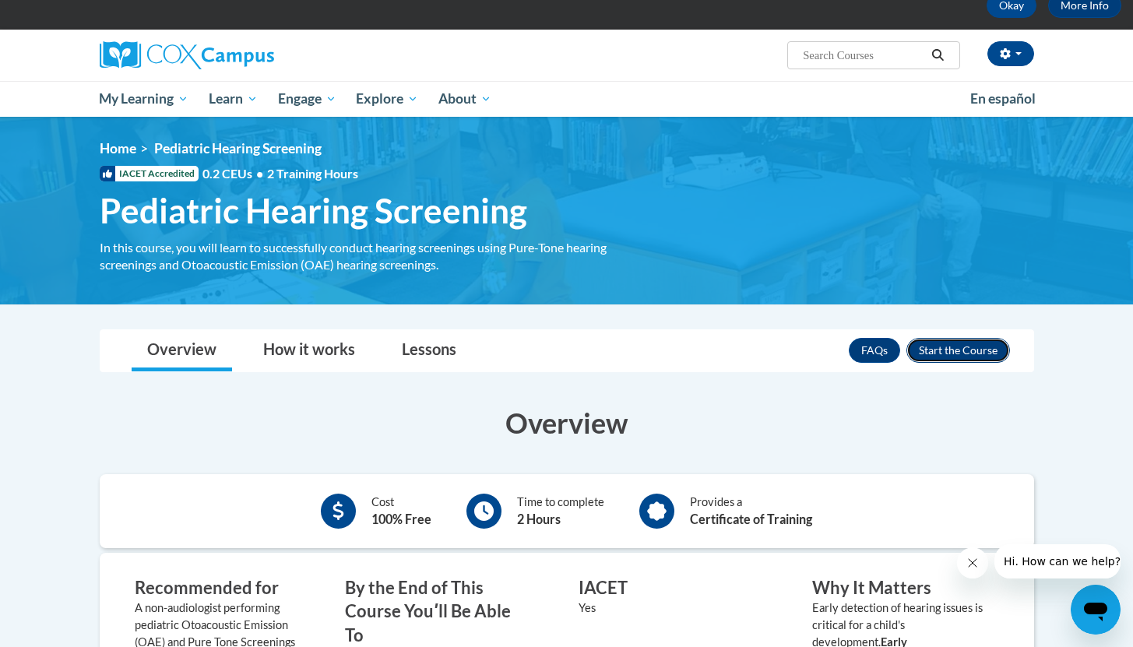
click at [951, 347] on button "Enroll" at bounding box center [958, 350] width 104 height 25
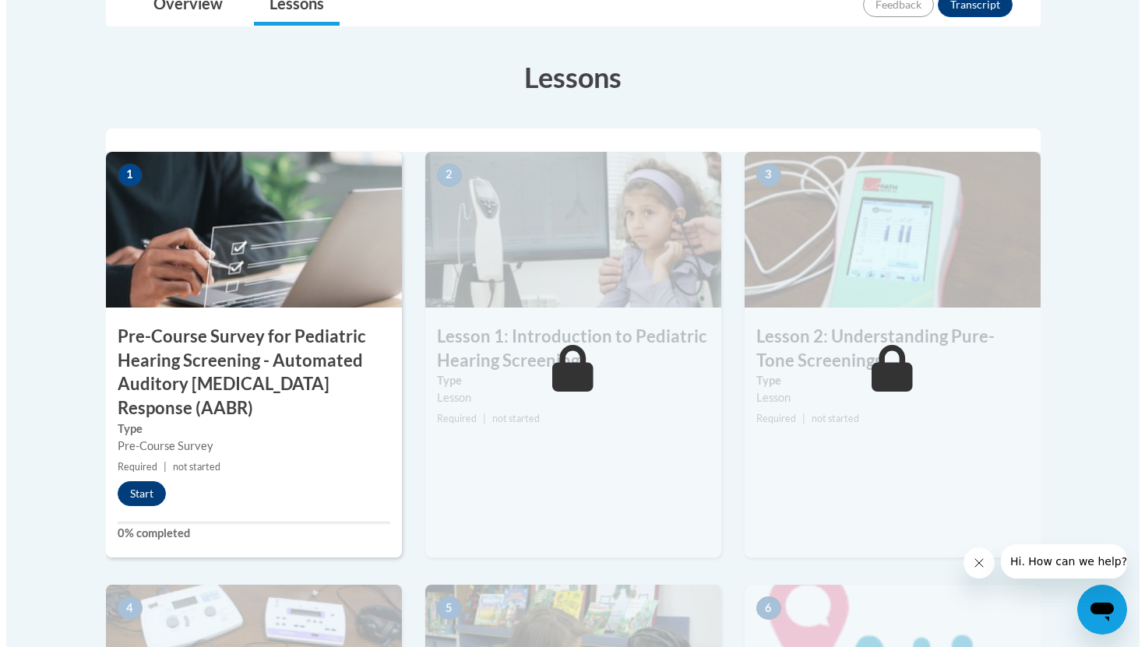
scroll to position [397, 0]
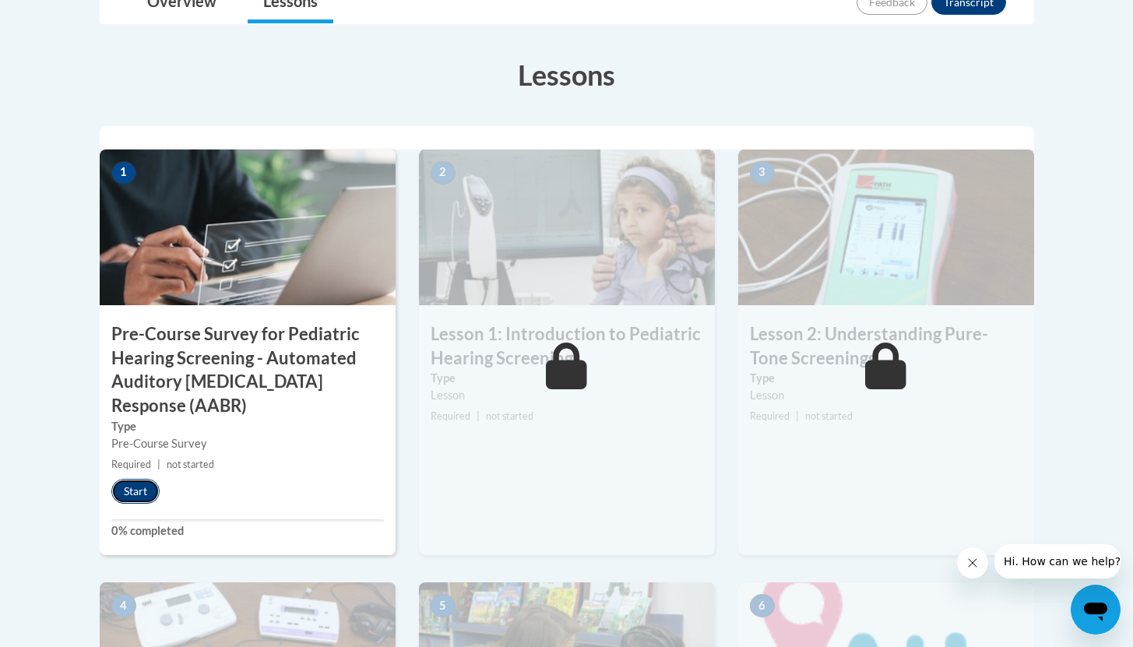
click at [132, 498] on button "Start" at bounding box center [135, 491] width 48 height 25
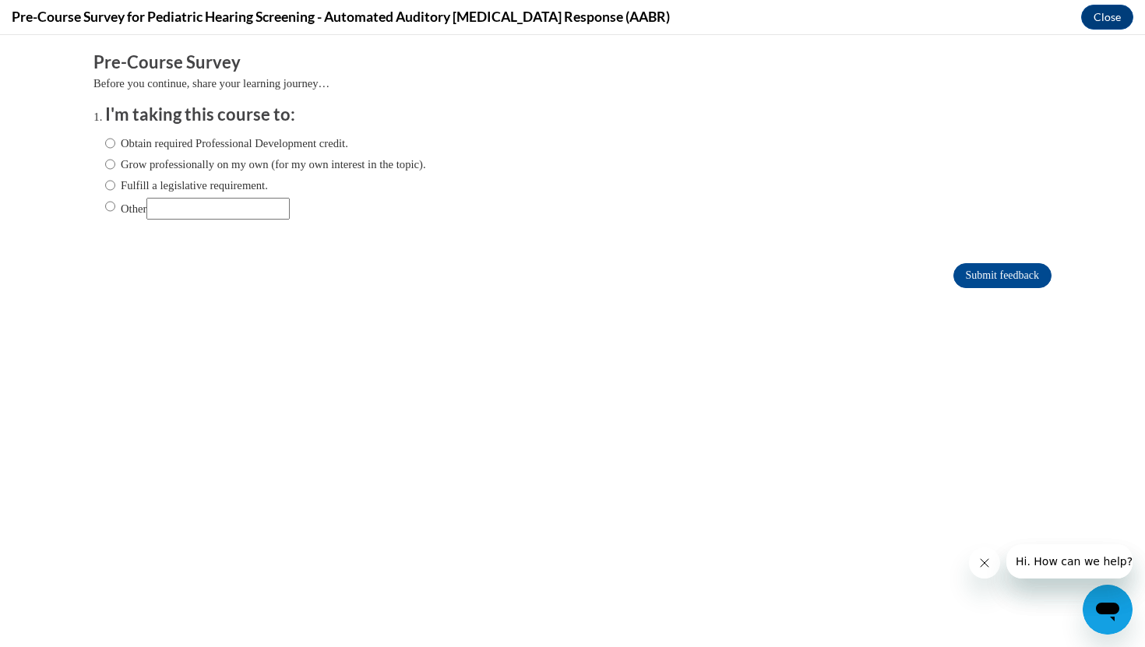
scroll to position [0, 0]
click at [105, 142] on input "Obtain required Professional Development credit." at bounding box center [110, 143] width 10 height 17
radio input "true"
click at [994, 270] on input "Submit feedback" at bounding box center [1002, 275] width 98 height 25
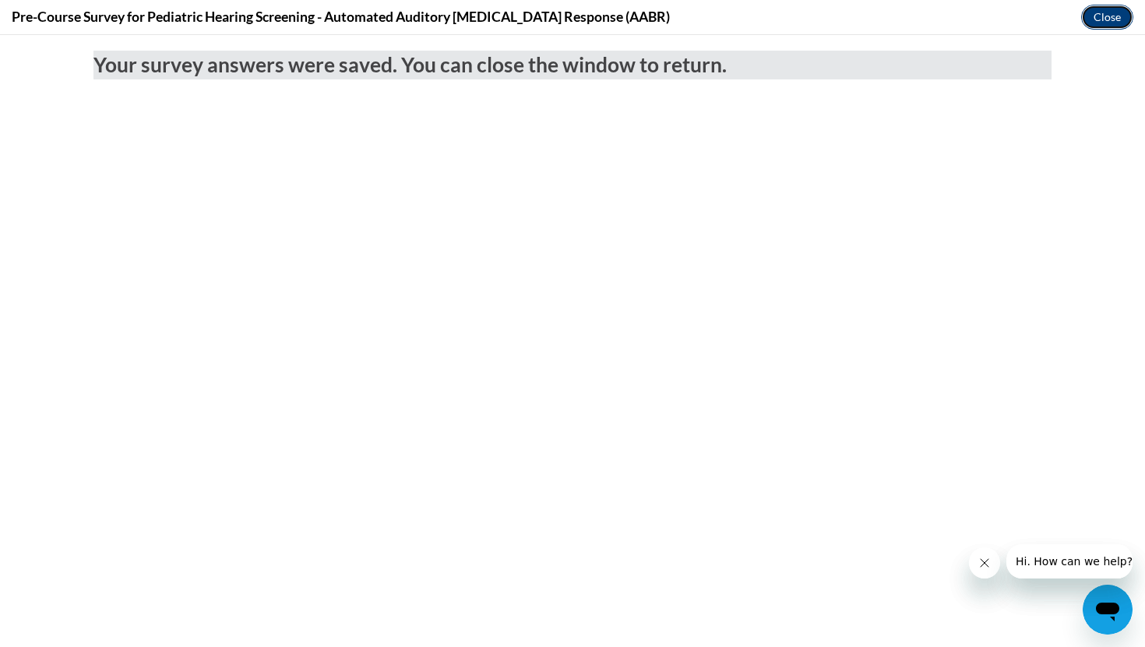
click at [1106, 15] on button "Close" at bounding box center [1107, 17] width 52 height 25
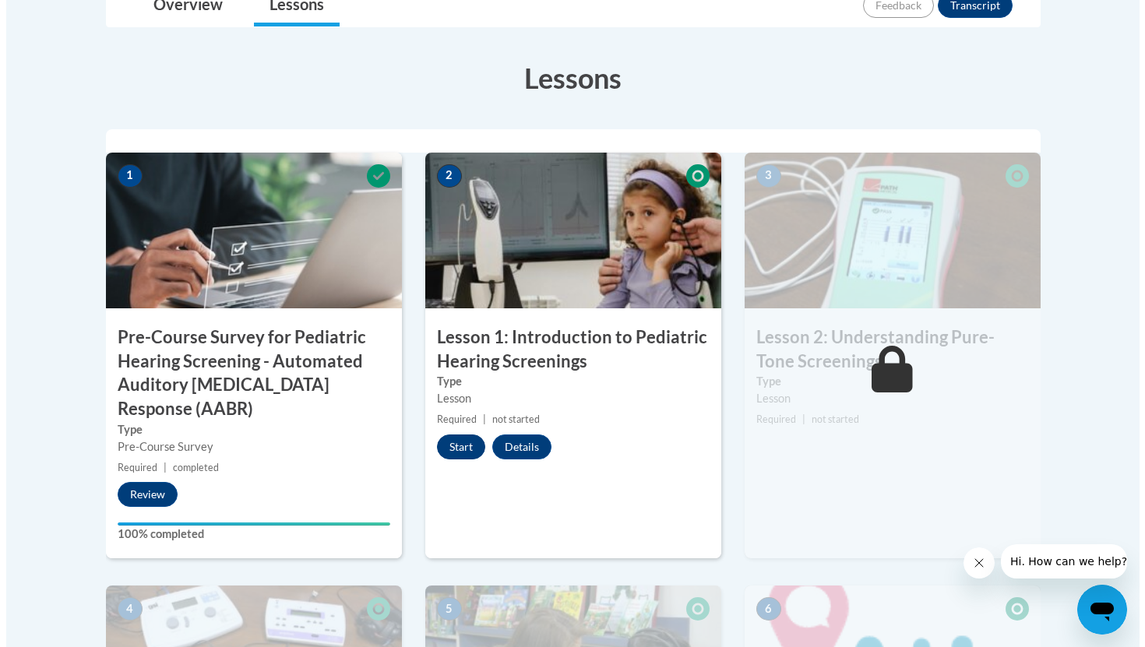
scroll to position [394, 0]
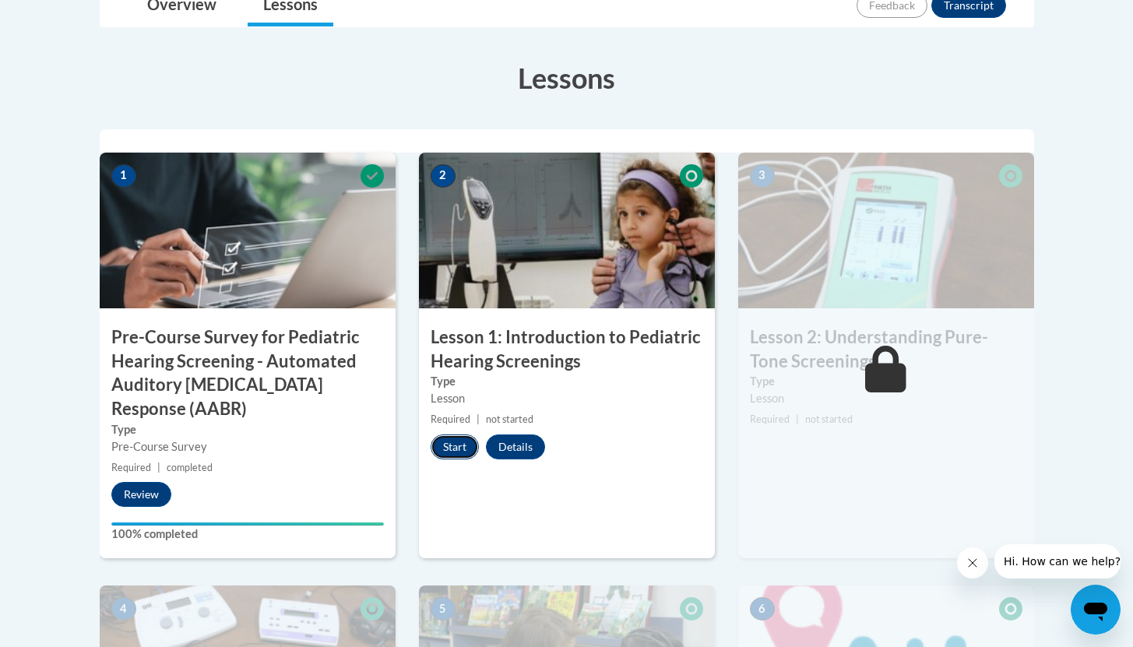
click at [453, 448] on button "Start" at bounding box center [455, 447] width 48 height 25
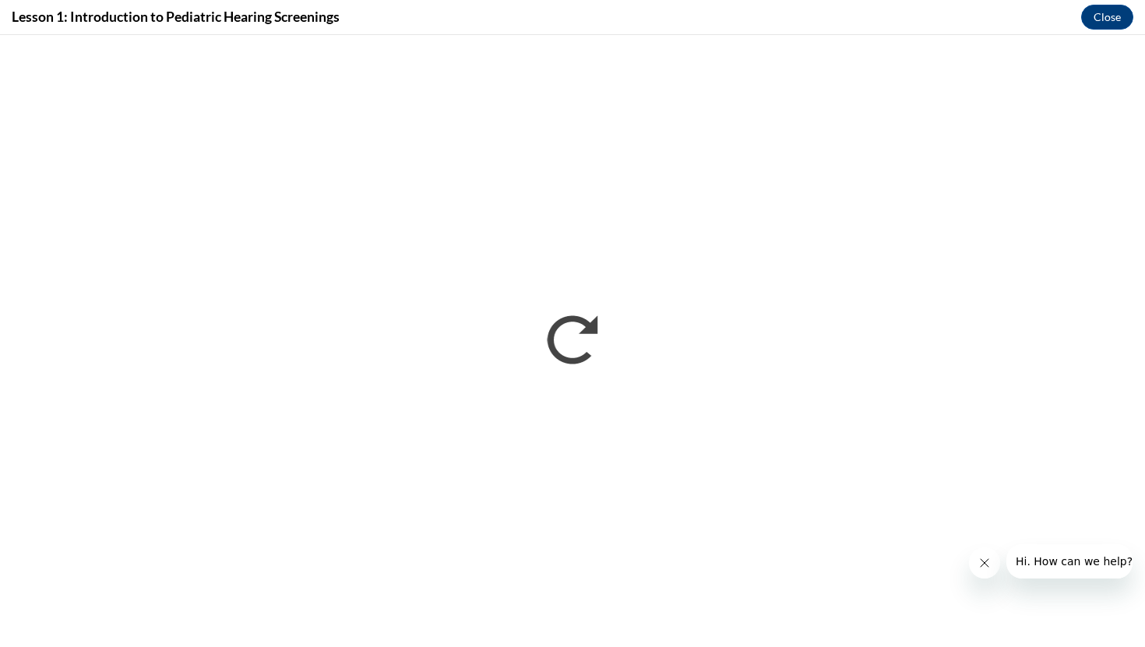
scroll to position [0, 0]
click at [1114, 23] on button "Close" at bounding box center [1107, 17] width 52 height 25
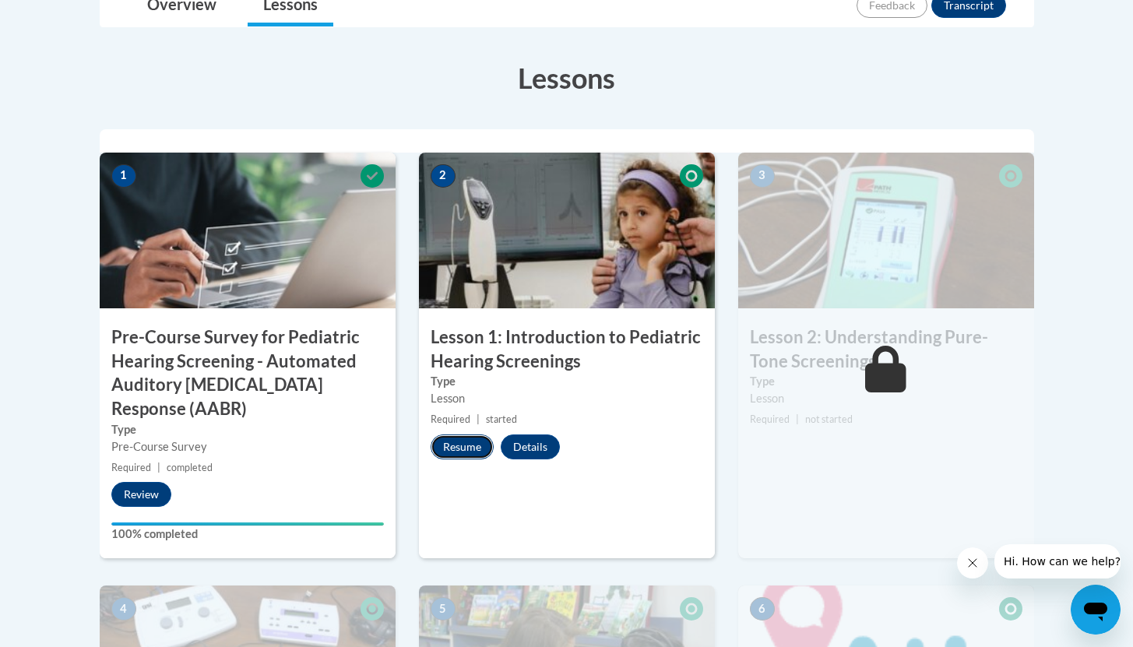
click at [453, 447] on button "Resume" at bounding box center [462, 447] width 63 height 25
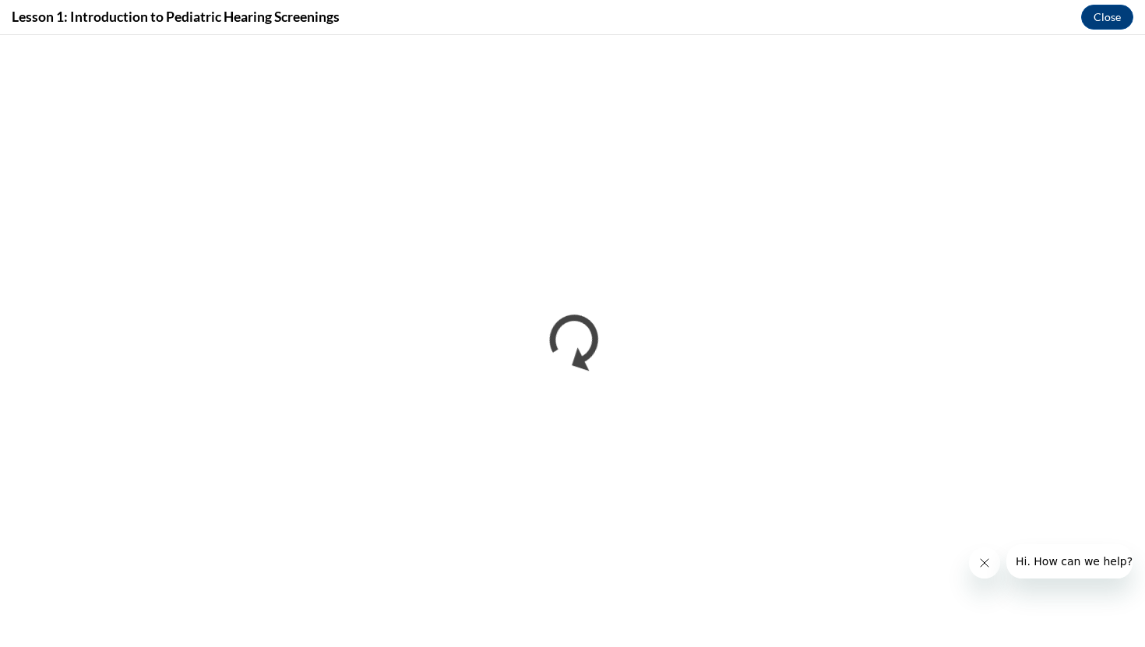
click at [984, 567] on icon "Close message from company" at bounding box center [984, 563] width 12 height 12
